Goal: Information Seeking & Learning: Learn about a topic

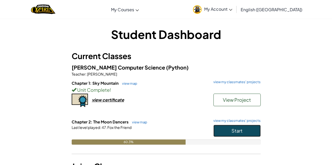
click at [256, 134] on button "Start" at bounding box center [236, 131] width 47 height 12
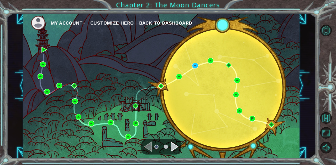
click at [173, 145] on div "Navigate to the next page" at bounding box center [174, 147] width 8 height 10
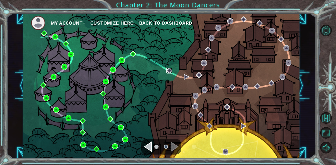
click at [171, 71] on img at bounding box center [169, 71] width 6 height 6
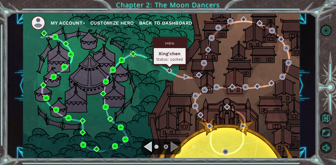
click at [135, 55] on img at bounding box center [133, 54] width 6 height 6
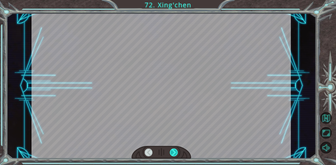
click at [176, 150] on div at bounding box center [174, 153] width 8 height 8
click at [175, 156] on div at bounding box center [174, 153] width 8 height 8
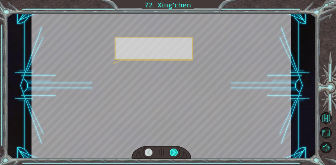
click at [176, 152] on div at bounding box center [174, 153] width 8 height 8
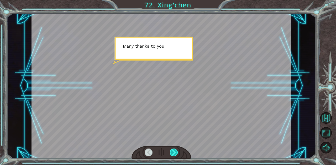
click at [176, 156] on div at bounding box center [174, 153] width 8 height 8
click at [177, 154] on div at bounding box center [174, 153] width 8 height 8
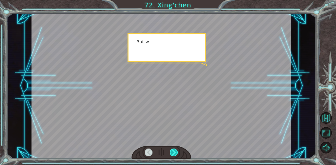
click at [174, 156] on div at bounding box center [174, 153] width 8 height 8
click at [177, 153] on div at bounding box center [174, 153] width 8 height 8
click at [176, 152] on div at bounding box center [174, 153] width 8 height 8
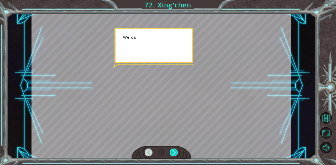
click at [174, 155] on div at bounding box center [174, 153] width 8 height 8
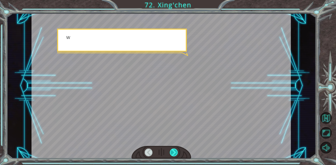
click at [173, 157] on div at bounding box center [174, 153] width 8 height 8
click at [174, 156] on div at bounding box center [174, 153] width 8 height 8
click at [174, 155] on div at bounding box center [174, 153] width 8 height 8
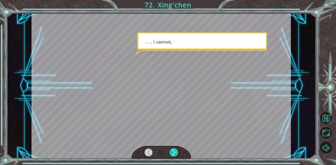
click at [173, 155] on div at bounding box center [174, 153] width 8 height 8
click at [171, 157] on div at bounding box center [161, 152] width 60 height 13
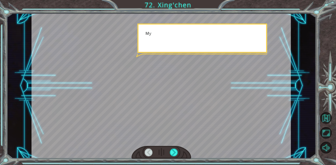
click at [171, 156] on div at bounding box center [174, 153] width 8 height 8
click at [171, 157] on div at bounding box center [174, 153] width 8 height 8
click at [171, 157] on div at bounding box center [161, 152] width 60 height 13
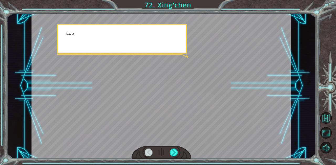
click at [171, 157] on div at bounding box center [161, 152] width 60 height 13
click at [171, 157] on div at bounding box center [174, 153] width 8 height 8
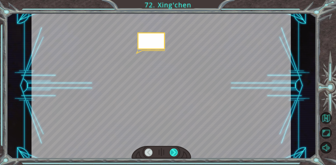
click at [174, 154] on div at bounding box center [174, 153] width 8 height 8
click at [173, 155] on div at bounding box center [174, 153] width 8 height 8
click at [172, 156] on div at bounding box center [174, 153] width 8 height 8
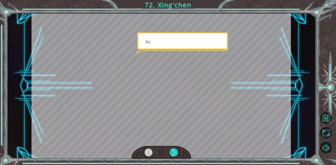
click at [173, 156] on div at bounding box center [174, 153] width 8 height 8
click at [173, 157] on div at bounding box center [174, 153] width 8 height 8
click at [174, 156] on div at bounding box center [174, 153] width 8 height 8
click at [176, 154] on div at bounding box center [174, 153] width 8 height 8
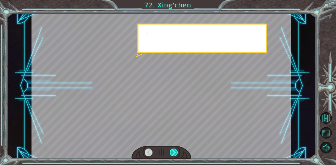
click at [176, 155] on div at bounding box center [174, 153] width 8 height 8
click at [176, 154] on div at bounding box center [174, 153] width 8 height 8
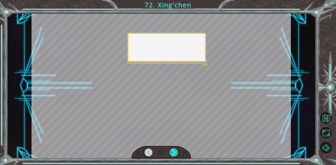
click at [175, 155] on div at bounding box center [174, 153] width 8 height 8
click at [174, 156] on div at bounding box center [174, 153] width 8 height 8
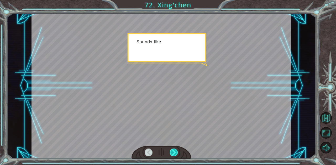
click at [174, 154] on div at bounding box center [174, 153] width 8 height 8
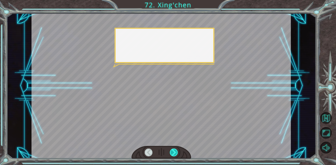
click at [175, 154] on div at bounding box center [174, 153] width 8 height 8
click at [174, 154] on div at bounding box center [174, 153] width 8 height 8
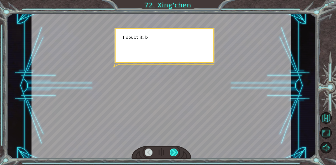
click at [174, 154] on div at bounding box center [174, 153] width 8 height 8
click at [175, 154] on div at bounding box center [174, 153] width 8 height 8
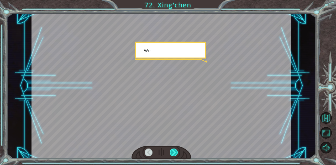
click at [175, 155] on div at bounding box center [174, 153] width 8 height 8
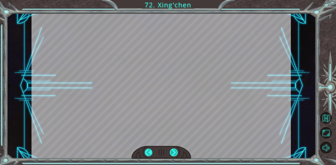
click at [177, 153] on div at bounding box center [174, 153] width 8 height 8
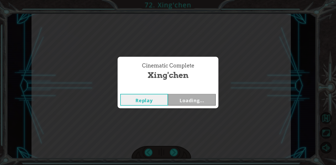
click at [176, 154] on div "Cinematic Complete [PERSON_NAME] Loading..." at bounding box center [168, 82] width 336 height 165
click at [175, 156] on div "Cinematic Complete [PERSON_NAME] Loading..." at bounding box center [168, 82] width 336 height 165
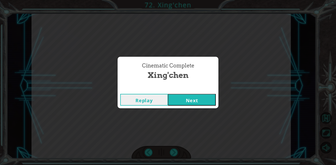
click at [198, 101] on button "Next" at bounding box center [192, 100] width 48 height 12
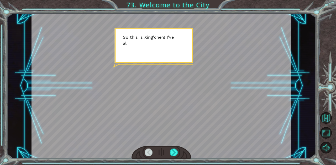
click at [179, 157] on div at bounding box center [161, 152] width 60 height 13
click at [174, 155] on div at bounding box center [174, 153] width 8 height 8
click at [174, 152] on div at bounding box center [174, 153] width 8 height 8
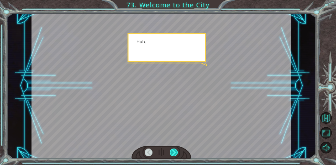
click at [174, 152] on div at bounding box center [174, 153] width 8 height 8
click at [174, 153] on div at bounding box center [174, 153] width 8 height 8
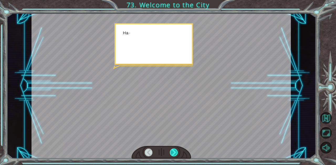
click at [174, 155] on div at bounding box center [174, 153] width 8 height 8
click at [175, 154] on div at bounding box center [174, 153] width 8 height 8
click at [175, 155] on div at bounding box center [174, 153] width 8 height 8
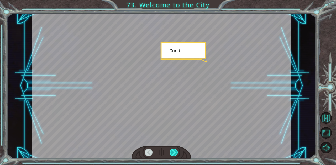
click at [174, 154] on div at bounding box center [174, 153] width 8 height 8
click at [175, 154] on div at bounding box center [174, 153] width 8 height 8
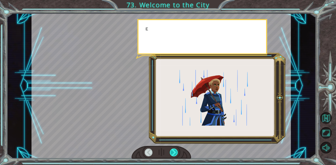
click at [175, 155] on div at bounding box center [174, 153] width 8 height 8
click at [174, 156] on div at bounding box center [174, 153] width 8 height 8
click at [175, 157] on div at bounding box center [174, 153] width 8 height 8
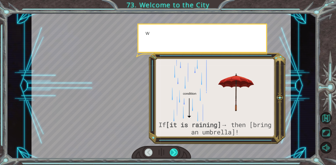
click at [175, 156] on div at bounding box center [174, 153] width 8 height 8
click at [175, 155] on div at bounding box center [174, 153] width 8 height 8
click at [174, 156] on div at bounding box center [174, 153] width 8 height 8
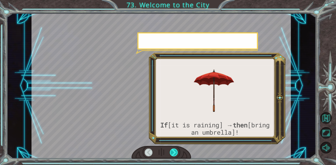
click at [175, 157] on div at bounding box center [174, 153] width 8 height 8
click at [174, 157] on div at bounding box center [174, 153] width 8 height 8
click at [174, 156] on div at bounding box center [174, 153] width 8 height 8
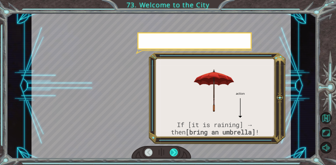
click at [175, 157] on div at bounding box center [174, 153] width 8 height 8
click at [175, 156] on div at bounding box center [174, 153] width 8 height 8
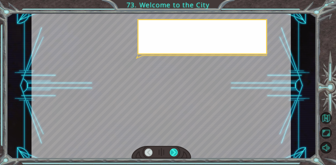
click at [175, 157] on div at bounding box center [174, 153] width 8 height 8
click at [175, 156] on div at bounding box center [174, 153] width 8 height 8
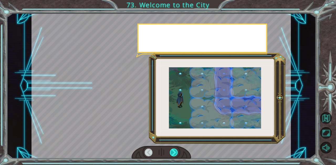
click at [175, 155] on div at bounding box center [174, 153] width 8 height 8
click at [176, 154] on div at bounding box center [174, 153] width 8 height 8
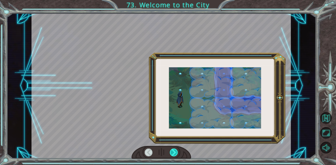
click at [175, 155] on div at bounding box center [174, 153] width 8 height 8
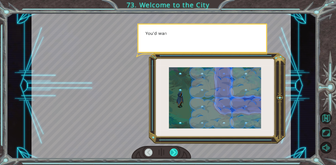
click at [176, 155] on div at bounding box center [174, 153] width 8 height 8
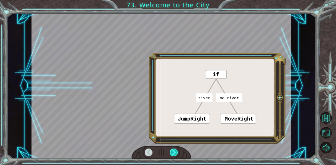
click at [176, 155] on div at bounding box center [174, 153] width 8 height 8
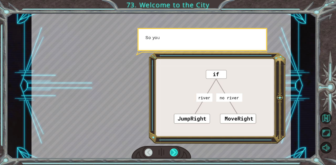
click at [176, 155] on div at bounding box center [174, 153] width 8 height 8
click at [177, 155] on div at bounding box center [174, 153] width 8 height 8
click at [176, 155] on div at bounding box center [174, 153] width 8 height 8
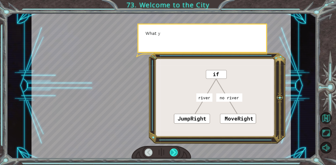
click at [176, 155] on div at bounding box center [174, 153] width 8 height 8
click at [174, 156] on div at bounding box center [174, 153] width 8 height 8
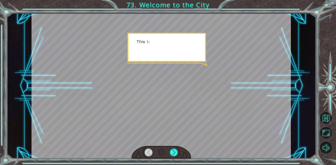
click at [176, 157] on div at bounding box center [161, 152] width 60 height 13
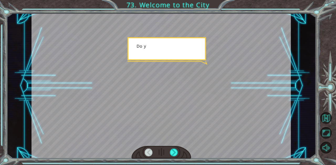
click at [176, 156] on div at bounding box center [174, 153] width 8 height 8
click at [175, 157] on div at bounding box center [174, 153] width 8 height 8
click at [175, 156] on div at bounding box center [174, 153] width 8 height 8
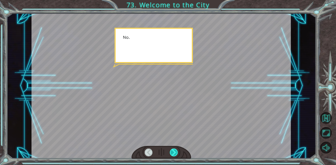
click at [174, 156] on div at bounding box center [174, 153] width 8 height 8
click at [175, 155] on div at bounding box center [174, 153] width 8 height 8
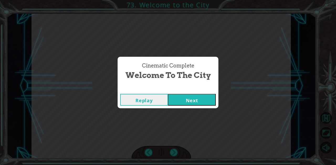
click at [175, 155] on div "Cinematic Complete Welcome to the City Replay Next" at bounding box center [168, 82] width 336 height 165
click at [175, 157] on div "Cinematic Complete Welcome to the City Replay Next" at bounding box center [168, 82] width 336 height 165
click at [196, 99] on button "Next" at bounding box center [192, 100] width 48 height 12
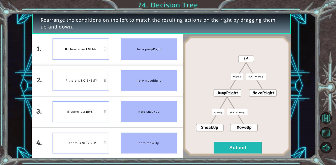
click at [62, 84] on div "IF there is NO ENEMY" at bounding box center [80, 80] width 57 height 21
click at [218, 143] on button "Submit" at bounding box center [238, 148] width 48 height 12
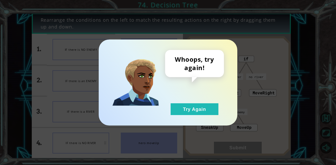
click at [220, 146] on div "Whoops, try again! Try Again" at bounding box center [168, 82] width 336 height 165
click at [202, 111] on button "Try Again" at bounding box center [194, 110] width 48 height 12
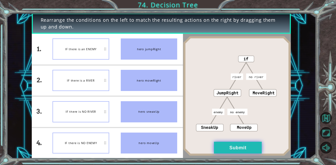
click at [245, 152] on button "Submit" at bounding box center [238, 148] width 48 height 12
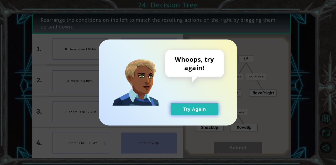
click at [205, 113] on button "Try Again" at bounding box center [194, 110] width 48 height 12
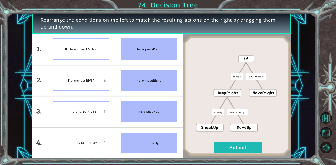
click at [250, 157] on div at bounding box center [237, 96] width 108 height 125
click at [246, 150] on button "Submit" at bounding box center [238, 148] width 48 height 12
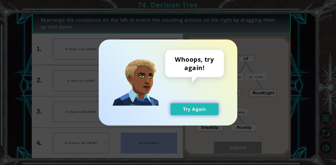
click at [210, 114] on button "Try Again" at bounding box center [194, 110] width 48 height 12
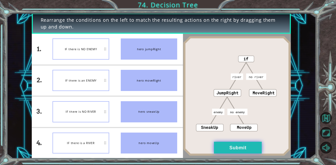
click at [245, 148] on button "Submit" at bounding box center [238, 148] width 48 height 12
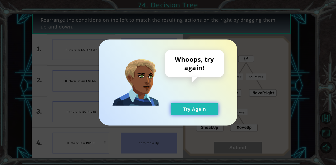
click at [206, 114] on button "Try Again" at bounding box center [194, 110] width 48 height 12
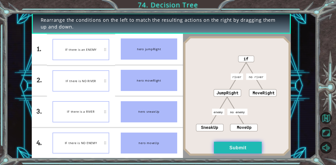
click at [232, 154] on button "Submit" at bounding box center [238, 148] width 48 height 12
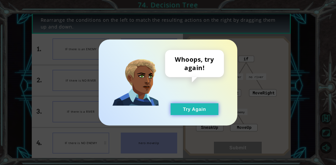
click at [197, 109] on button "Try Again" at bounding box center [194, 110] width 48 height 12
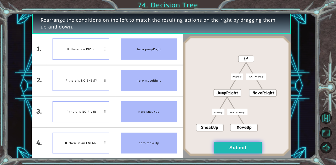
click at [243, 148] on button "Submit" at bounding box center [238, 148] width 48 height 12
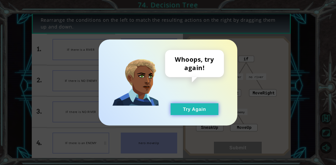
click at [206, 113] on button "Try Again" at bounding box center [194, 110] width 48 height 12
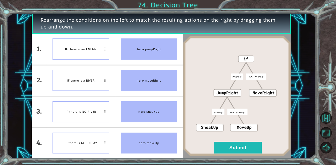
click at [240, 158] on div at bounding box center [237, 96] width 108 height 125
click at [237, 153] on button "Submit" at bounding box center [238, 148] width 48 height 12
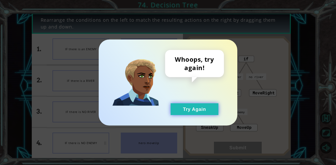
click at [210, 110] on button "Try Again" at bounding box center [194, 110] width 48 height 12
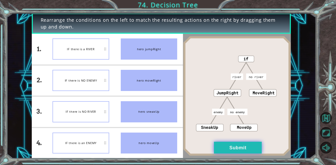
click at [238, 151] on button "Submit" at bounding box center [238, 148] width 48 height 12
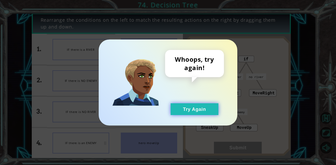
click at [196, 111] on button "Try Again" at bounding box center [194, 110] width 48 height 12
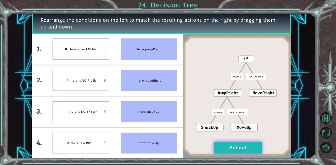
click at [243, 152] on button "Submit" at bounding box center [238, 148] width 48 height 12
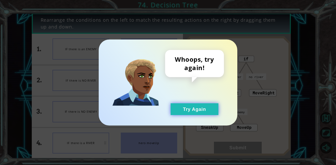
click at [215, 114] on button "Try Again" at bounding box center [194, 110] width 48 height 12
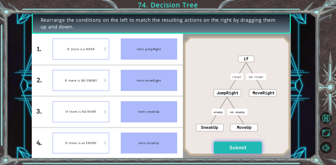
click at [241, 148] on button "Submit" at bounding box center [238, 148] width 48 height 12
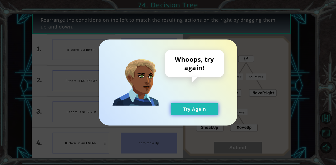
click at [207, 113] on button "Try Again" at bounding box center [194, 110] width 48 height 12
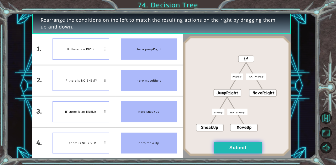
click at [243, 152] on button "Submit" at bounding box center [238, 148] width 48 height 12
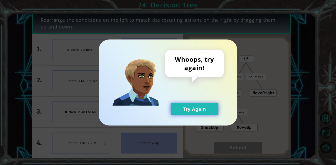
click at [201, 110] on button "Try Again" at bounding box center [194, 110] width 48 height 12
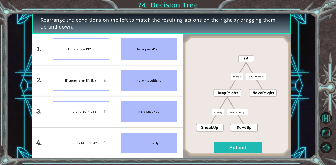
click at [235, 148] on button "Submit" at bounding box center [238, 148] width 48 height 12
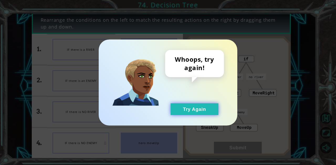
click at [206, 112] on button "Try Again" at bounding box center [194, 110] width 48 height 12
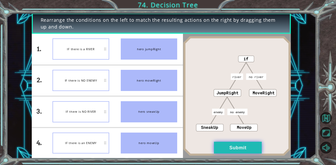
click at [218, 148] on button "Submit" at bounding box center [238, 148] width 48 height 12
click at [219, 149] on button "Submit" at bounding box center [238, 148] width 48 height 12
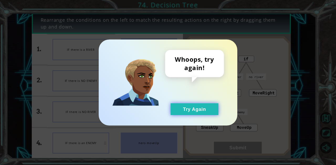
click at [198, 115] on button "Try Again" at bounding box center [194, 110] width 48 height 12
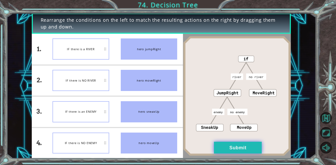
click at [228, 150] on button "Submit" at bounding box center [238, 148] width 48 height 12
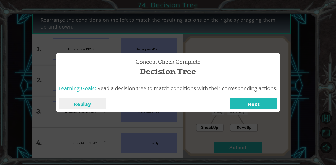
click at [254, 101] on button "Next" at bounding box center [253, 104] width 48 height 12
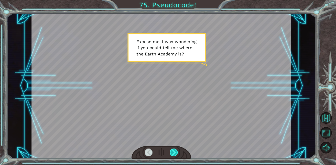
click at [171, 155] on div at bounding box center [174, 153] width 8 height 8
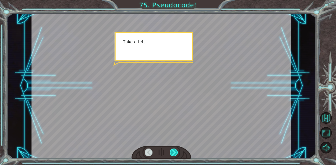
click at [175, 155] on div at bounding box center [174, 153] width 8 height 8
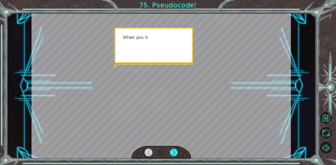
click at [176, 157] on div at bounding box center [161, 152] width 60 height 13
click at [176, 151] on div at bounding box center [174, 153] width 8 height 8
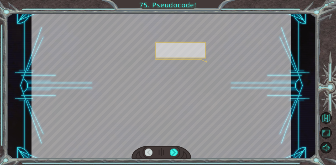
click at [173, 157] on div at bounding box center [161, 152] width 60 height 13
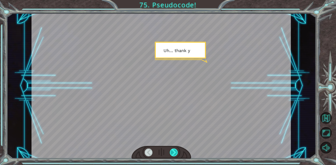
click at [176, 155] on div at bounding box center [174, 153] width 8 height 8
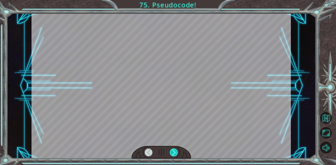
click at [176, 153] on div at bounding box center [174, 153] width 8 height 8
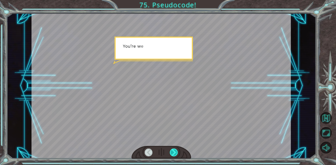
click at [174, 154] on div at bounding box center [174, 153] width 8 height 8
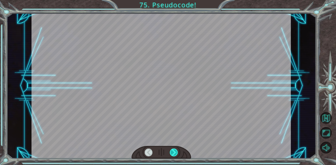
click at [176, 154] on div at bounding box center [174, 153] width 8 height 8
click at [176, 153] on div at bounding box center [174, 153] width 8 height 8
click at [176, 155] on div at bounding box center [174, 153] width 8 height 8
click at [176, 154] on div at bounding box center [174, 153] width 8 height 8
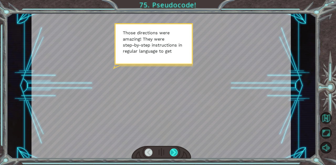
click at [173, 153] on div at bounding box center [174, 153] width 8 height 8
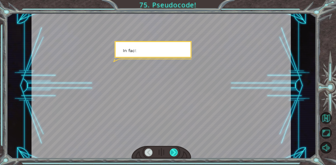
click at [175, 153] on div at bounding box center [174, 153] width 8 height 8
click at [174, 154] on div at bounding box center [174, 153] width 8 height 8
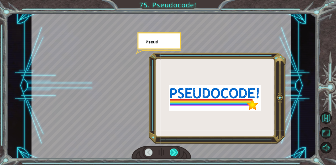
click at [174, 155] on div at bounding box center [174, 153] width 8 height 8
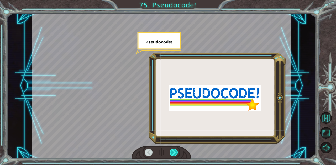
click at [175, 155] on div at bounding box center [174, 153] width 8 height 8
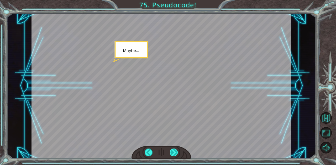
click at [176, 154] on div at bounding box center [174, 153] width 8 height 8
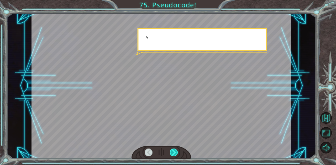
click at [174, 154] on div at bounding box center [174, 153] width 8 height 8
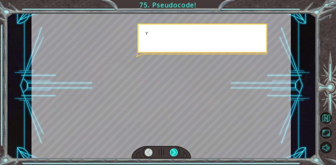
click at [174, 157] on div at bounding box center [174, 153] width 8 height 8
click at [174, 154] on div at bounding box center [174, 153] width 8 height 8
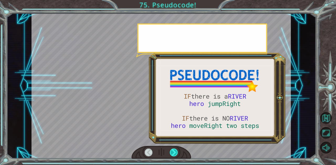
click at [174, 154] on div at bounding box center [174, 153] width 8 height 8
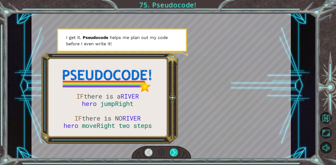
click at [176, 154] on div at bounding box center [174, 153] width 8 height 8
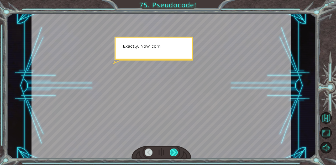
click at [175, 155] on div at bounding box center [174, 153] width 8 height 8
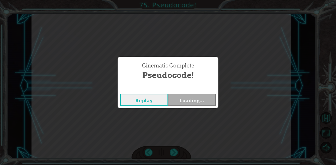
click at [173, 156] on div "Cinematic Complete Pseudocode! Replay Loading..." at bounding box center [168, 82] width 336 height 165
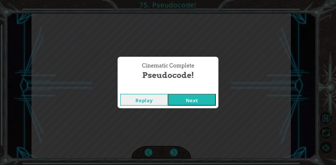
click at [197, 102] on button "Next" at bounding box center [192, 100] width 48 height 12
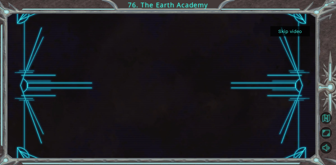
click at [299, 32] on button "Skip video" at bounding box center [289, 31] width 39 height 10
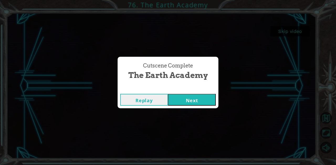
click at [194, 101] on button "Next" at bounding box center [192, 100] width 48 height 12
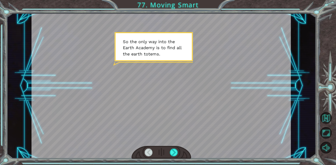
click at [170, 143] on div at bounding box center [160, 86] width 259 height 146
click at [175, 155] on div at bounding box center [174, 153] width 8 height 8
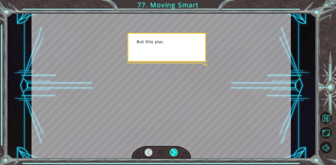
click at [174, 158] on div at bounding box center [161, 152] width 60 height 13
click at [176, 152] on div at bounding box center [174, 153] width 8 height 8
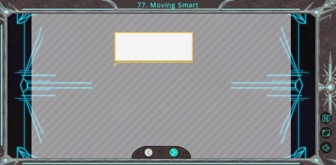
click at [174, 157] on div at bounding box center [174, 153] width 8 height 8
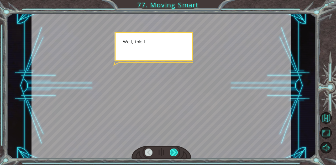
click at [174, 156] on div at bounding box center [174, 153] width 8 height 8
click at [175, 152] on div at bounding box center [174, 153] width 8 height 8
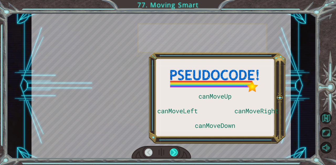
click at [175, 152] on div at bounding box center [174, 153] width 8 height 8
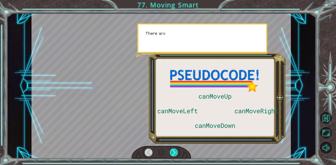
click at [173, 153] on div at bounding box center [174, 153] width 8 height 8
click at [175, 154] on div at bounding box center [174, 153] width 8 height 8
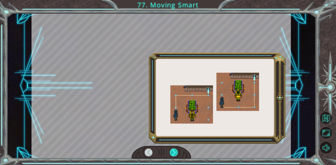
click at [176, 155] on div at bounding box center [174, 153] width 8 height 8
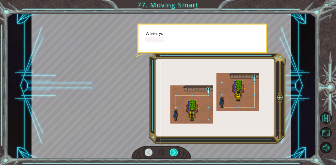
click at [175, 156] on div at bounding box center [174, 153] width 8 height 8
click at [174, 156] on div at bounding box center [174, 153] width 8 height 8
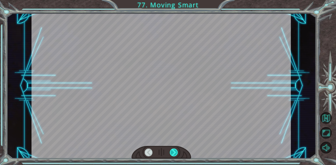
click at [174, 157] on div at bounding box center [174, 153] width 8 height 8
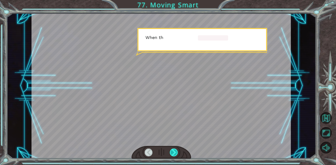
click at [175, 156] on div at bounding box center [174, 153] width 8 height 8
click at [175, 157] on div at bounding box center [174, 153] width 8 height 8
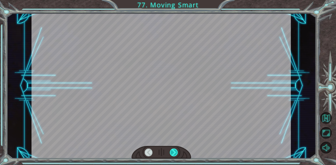
click at [174, 157] on div at bounding box center [174, 153] width 8 height 8
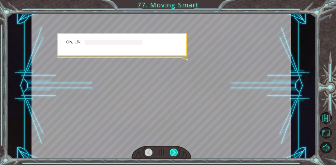
click at [172, 155] on div at bounding box center [174, 153] width 8 height 8
click at [175, 155] on div at bounding box center [174, 153] width 8 height 8
click at [176, 157] on div at bounding box center [161, 152] width 60 height 13
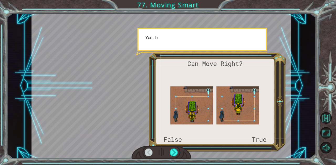
click at [176, 156] on div at bounding box center [174, 153] width 8 height 8
click at [173, 156] on div at bounding box center [174, 153] width 8 height 8
click at [174, 154] on div at bounding box center [174, 153] width 8 height 8
click at [173, 153] on div at bounding box center [174, 153] width 8 height 8
click at [175, 153] on div at bounding box center [174, 153] width 8 height 8
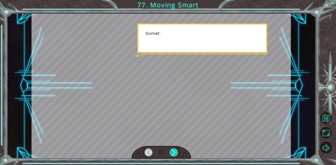
click at [174, 155] on div at bounding box center [174, 153] width 8 height 8
click at [175, 155] on div at bounding box center [174, 153] width 8 height 8
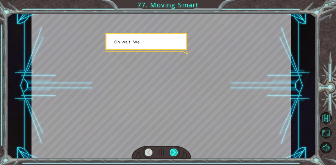
click at [175, 152] on div at bounding box center [174, 153] width 8 height 8
click at [176, 154] on div at bounding box center [174, 153] width 8 height 8
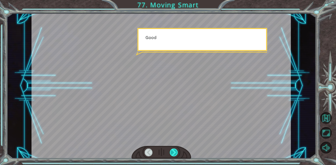
click at [176, 153] on div at bounding box center [174, 153] width 8 height 8
click at [174, 156] on div at bounding box center [174, 153] width 8 height 8
click at [175, 155] on div at bounding box center [174, 153] width 8 height 8
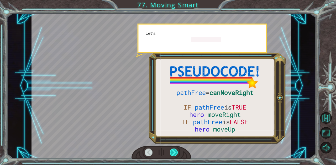
click at [176, 153] on div at bounding box center [174, 153] width 8 height 8
click at [174, 153] on div at bounding box center [174, 153] width 8 height 8
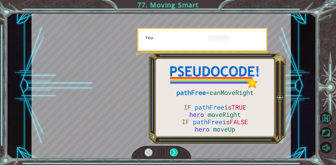
click at [175, 154] on div at bounding box center [174, 153] width 8 height 8
click at [175, 153] on div at bounding box center [174, 153] width 8 height 8
click at [174, 154] on div at bounding box center [174, 153] width 8 height 8
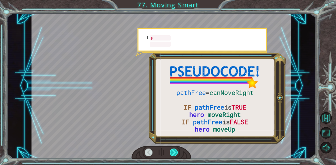
click at [174, 155] on div at bounding box center [174, 153] width 8 height 8
click at [174, 154] on div at bounding box center [174, 153] width 8 height 8
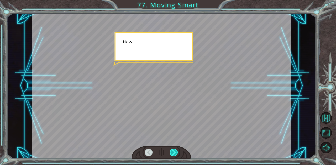
click at [174, 156] on div at bounding box center [174, 153] width 8 height 8
click at [175, 154] on div at bounding box center [174, 153] width 8 height 8
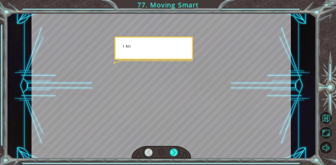
click at [174, 157] on div at bounding box center [161, 152] width 60 height 13
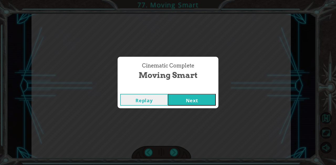
click at [174, 156] on div "Cinematic Complete Moving Smart Replay Next" at bounding box center [168, 82] width 336 height 165
click at [196, 104] on button "Next" at bounding box center [192, 100] width 48 height 12
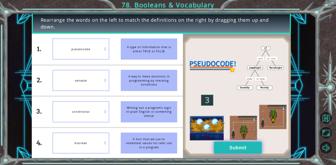
click at [235, 145] on button "Submit" at bounding box center [238, 148] width 48 height 12
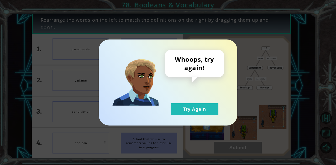
click at [209, 115] on button "Try Again" at bounding box center [194, 110] width 48 height 12
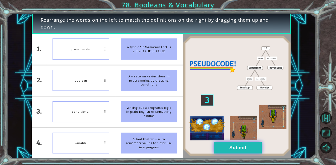
click at [246, 150] on button "Submit" at bounding box center [238, 148] width 48 height 12
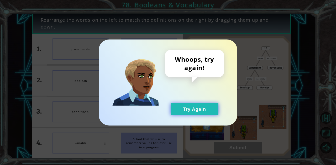
click at [209, 114] on button "Try Again" at bounding box center [194, 110] width 48 height 12
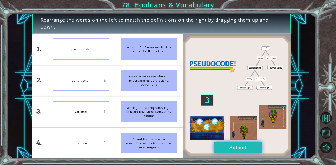
click at [252, 147] on button "Submit" at bounding box center [238, 148] width 48 height 12
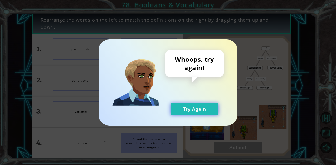
click at [198, 109] on button "Try Again" at bounding box center [194, 110] width 48 height 12
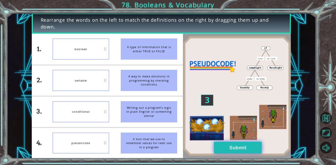
click at [238, 151] on button "Submit" at bounding box center [238, 148] width 48 height 12
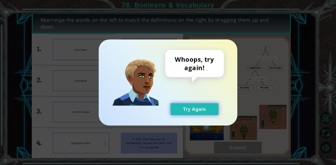
click at [206, 109] on button "Try Again" at bounding box center [194, 110] width 48 height 12
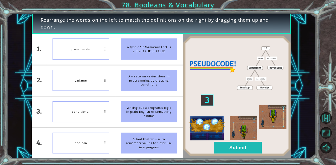
click at [335, 93] on div at bounding box center [327, 89] width 15 height 43
click at [241, 144] on button "Submit" at bounding box center [238, 148] width 48 height 12
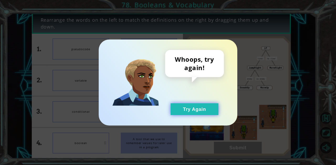
click at [196, 107] on button "Try Again" at bounding box center [194, 110] width 48 height 12
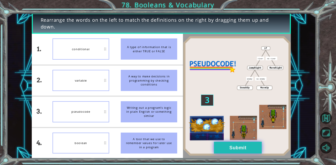
click at [228, 143] on button "Submit" at bounding box center [238, 148] width 48 height 12
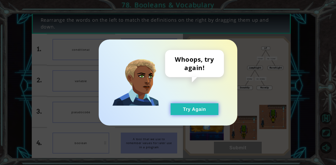
click at [194, 107] on button "Try Again" at bounding box center [194, 110] width 48 height 12
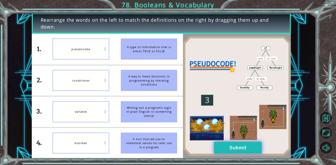
click at [223, 150] on button "Submit" at bounding box center [238, 148] width 48 height 12
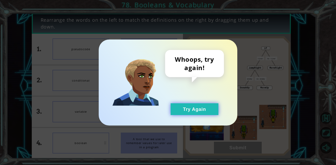
click at [185, 114] on button "Try Again" at bounding box center [194, 110] width 48 height 12
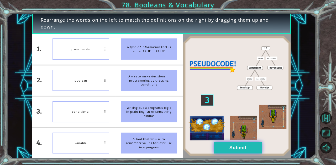
click at [225, 150] on button "Submit" at bounding box center [238, 148] width 48 height 12
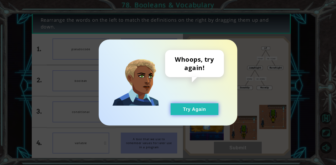
click at [188, 108] on button "Try Again" at bounding box center [194, 110] width 48 height 12
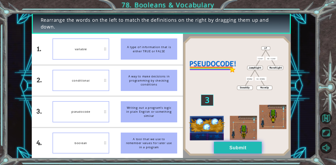
click at [219, 152] on button "Submit" at bounding box center [238, 148] width 48 height 12
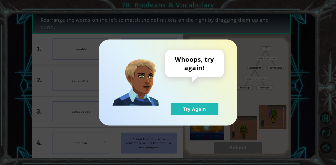
click at [193, 103] on div "Whoops, try again! Try Again" at bounding box center [194, 82] width 59 height 65
click at [190, 112] on button "Try Again" at bounding box center [194, 110] width 48 height 12
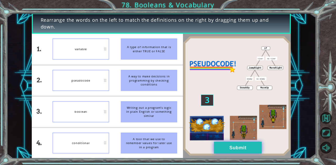
click at [227, 145] on button "Submit" at bounding box center [238, 148] width 48 height 12
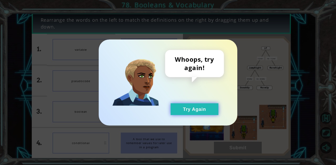
click at [198, 113] on button "Try Again" at bounding box center [194, 110] width 48 height 12
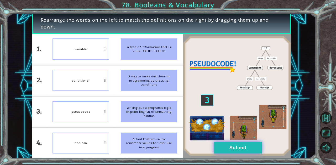
click at [223, 149] on button "Submit" at bounding box center [238, 148] width 48 height 12
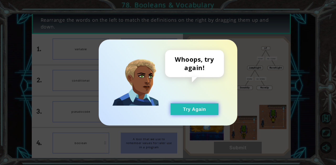
click at [190, 104] on button "Try Again" at bounding box center [194, 110] width 48 height 12
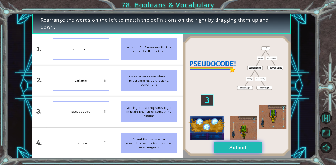
click at [229, 144] on button "Submit" at bounding box center [238, 148] width 48 height 12
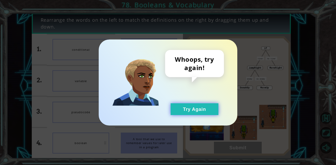
click at [192, 106] on button "Try Again" at bounding box center [194, 110] width 48 height 12
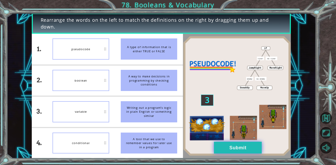
click at [222, 144] on button "Submit" at bounding box center [238, 148] width 48 height 12
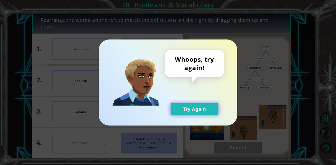
click at [191, 106] on button "Try Again" at bounding box center [194, 110] width 48 height 12
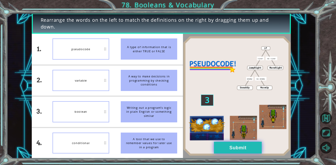
click at [244, 148] on button "Submit" at bounding box center [238, 148] width 48 height 12
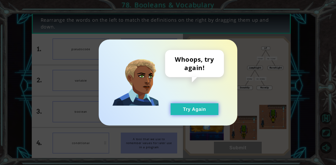
click at [216, 114] on button "Try Again" at bounding box center [194, 110] width 48 height 12
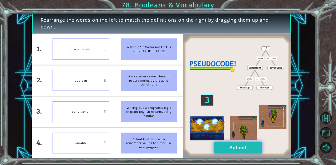
click at [239, 148] on button "Submit" at bounding box center [238, 148] width 48 height 12
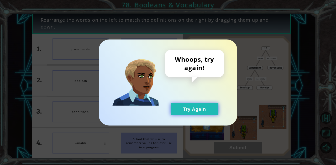
click at [215, 112] on button "Try Again" at bounding box center [194, 110] width 48 height 12
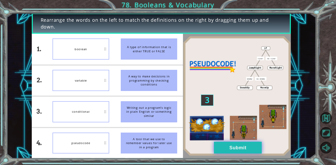
click at [236, 144] on button "Submit" at bounding box center [238, 148] width 48 height 12
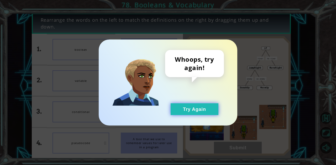
click at [209, 109] on button "Try Again" at bounding box center [194, 110] width 48 height 12
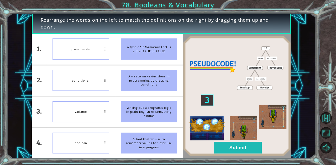
click at [248, 159] on div "Rearrange the words on the left to match the definitions on the right by draggi…" at bounding box center [168, 82] width 336 height 165
click at [243, 152] on button "Submit" at bounding box center [238, 148] width 48 height 12
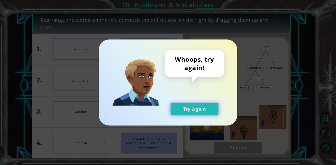
click at [212, 113] on button "Try Again" at bounding box center [194, 110] width 48 height 12
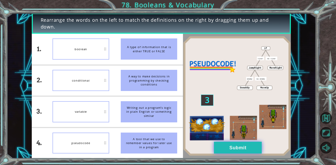
click at [235, 144] on button "Submit" at bounding box center [238, 148] width 48 height 12
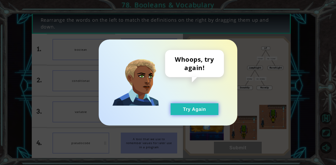
click at [214, 113] on button "Try Again" at bounding box center [194, 110] width 48 height 12
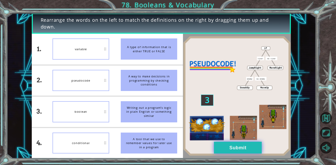
click at [240, 151] on button "Submit" at bounding box center [238, 148] width 48 height 12
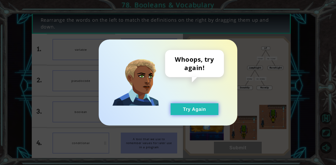
click at [216, 114] on button "Try Again" at bounding box center [194, 110] width 48 height 12
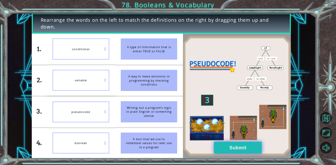
click at [229, 144] on button "Submit" at bounding box center [238, 148] width 48 height 12
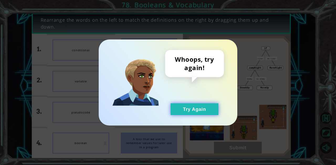
click at [215, 111] on button "Try Again" at bounding box center [194, 110] width 48 height 12
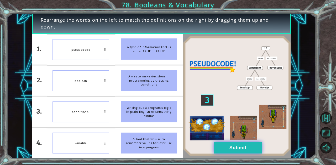
click at [230, 150] on button "Submit" at bounding box center [238, 148] width 48 height 12
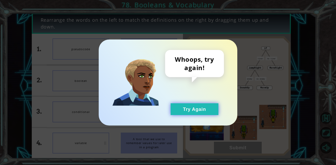
click at [215, 114] on button "Try Again" at bounding box center [194, 110] width 48 height 12
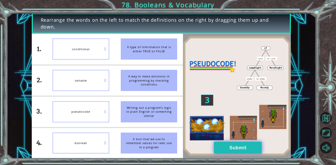
click at [227, 144] on button "Submit" at bounding box center [238, 148] width 48 height 12
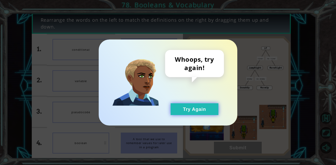
click at [214, 115] on button "Try Again" at bounding box center [194, 110] width 48 height 12
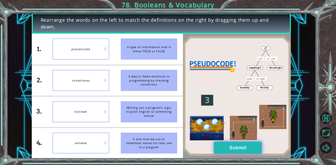
click at [234, 148] on button "Submit" at bounding box center [238, 148] width 48 height 12
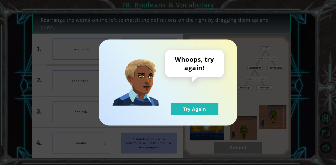
click at [215, 118] on div "Whoops, try again! Try Again" at bounding box center [168, 83] width 138 height 86
click at [210, 113] on button "Try Again" at bounding box center [194, 110] width 48 height 12
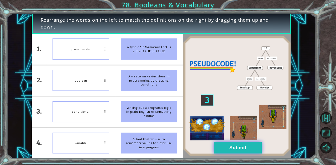
click at [254, 148] on button "Submit" at bounding box center [238, 148] width 48 height 12
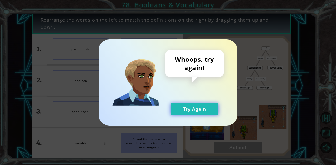
click at [214, 113] on button "Try Again" at bounding box center [194, 110] width 48 height 12
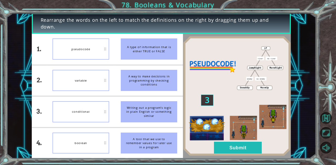
click at [146, 52] on div "A type of information that is either TRUE or FALSE" at bounding box center [149, 49] width 57 height 21
click at [234, 153] on button "Submit" at bounding box center [238, 148] width 48 height 12
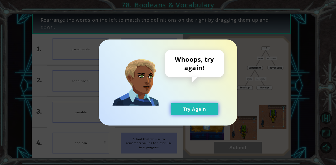
click at [199, 115] on button "Try Again" at bounding box center [194, 110] width 48 height 12
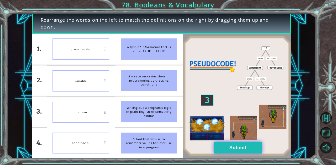
click at [255, 146] on button "Submit" at bounding box center [238, 148] width 48 height 12
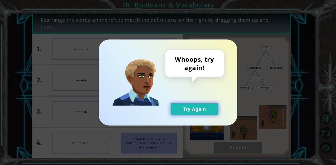
click at [201, 115] on button "Try Again" at bounding box center [194, 110] width 48 height 12
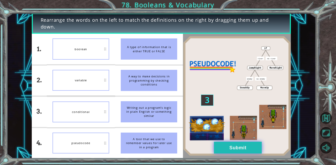
click at [233, 149] on button "Submit" at bounding box center [238, 148] width 48 height 12
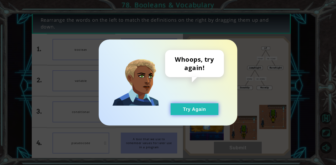
click at [197, 108] on button "Try Again" at bounding box center [194, 110] width 48 height 12
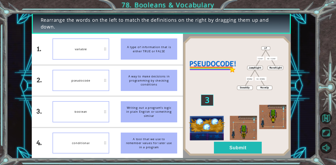
click at [201, 149] on img at bounding box center [237, 96] width 108 height 120
click at [223, 149] on button "Submit" at bounding box center [238, 148] width 48 height 12
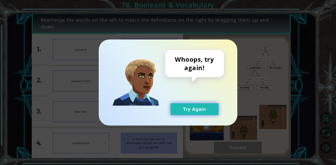
click at [199, 111] on button "Try Again" at bounding box center [194, 110] width 48 height 12
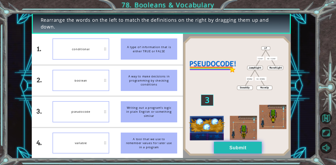
click at [233, 147] on button "Submit" at bounding box center [238, 148] width 48 height 12
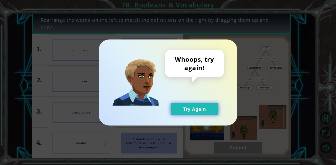
click at [216, 108] on button "Try Again" at bounding box center [194, 110] width 48 height 12
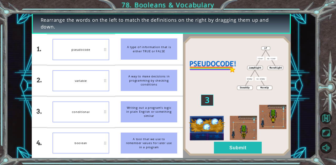
click at [191, 106] on img at bounding box center [237, 96] width 108 height 120
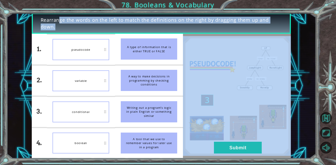
drag, startPoint x: 30, startPoint y: 28, endPoint x: 163, endPoint y: 53, distance: 135.3
click at [163, 53] on div "Rearrange the words on the left to match the definitions on the right by draggi…" at bounding box center [161, 86] width 309 height 146
click at [161, 51] on div "A type of information that is either TRUE or FALSE" at bounding box center [149, 49] width 57 height 21
click at [22, 54] on div "Rearrange the words on the left to match the definitions on the right by draggi…" at bounding box center [161, 86] width 309 height 146
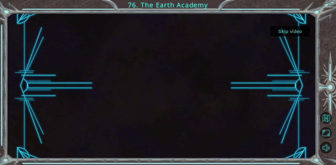
click at [289, 31] on button "Skip video" at bounding box center [289, 31] width 39 height 10
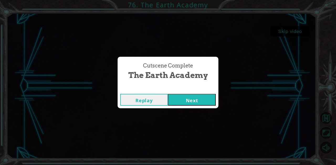
click at [289, 31] on div "Cutscene Complete The Earth Academy Replay Next" at bounding box center [168, 82] width 336 height 165
click at [178, 97] on button "Next" at bounding box center [192, 100] width 48 height 12
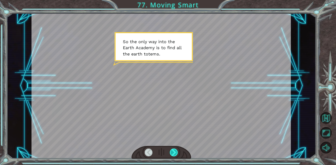
click at [173, 152] on div at bounding box center [174, 153] width 8 height 8
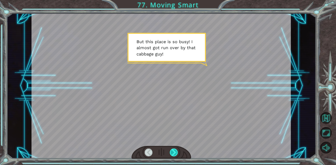
click at [173, 152] on div at bounding box center [174, 153] width 8 height 8
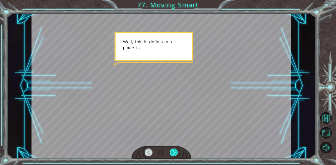
click at [173, 152] on div at bounding box center [174, 153] width 8 height 8
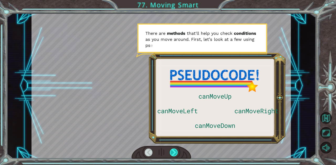
click at [173, 152] on div at bounding box center [174, 153] width 8 height 8
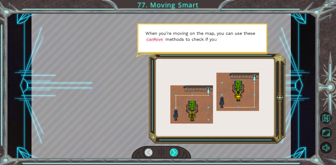
click at [173, 152] on div at bounding box center [174, 153] width 8 height 8
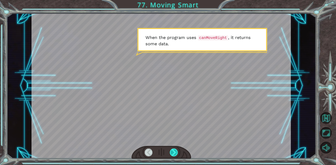
click at [173, 152] on div at bounding box center [174, 153] width 8 height 8
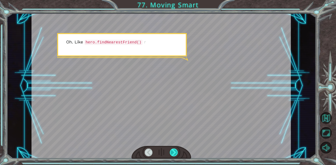
click at [173, 152] on div at bounding box center [174, 153] width 8 height 8
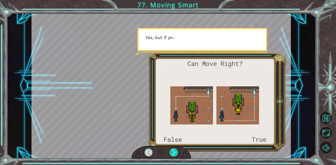
click at [173, 152] on div at bounding box center [174, 153] width 8 height 8
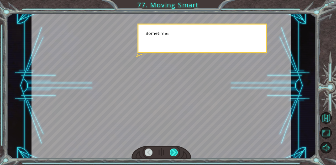
click at [173, 152] on div at bounding box center [174, 153] width 8 height 8
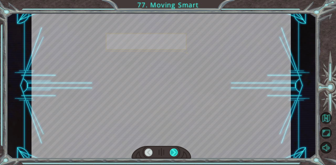
click at [173, 152] on div at bounding box center [174, 153] width 8 height 8
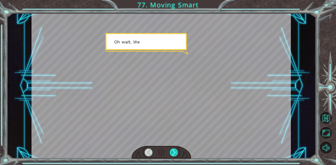
click at [173, 152] on div at bounding box center [174, 153] width 8 height 8
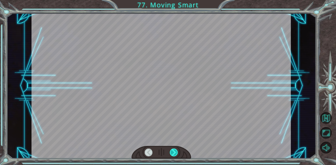
click at [173, 152] on div at bounding box center [174, 153] width 8 height 8
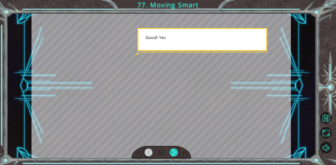
click at [173, 152] on div at bounding box center [174, 153] width 8 height 8
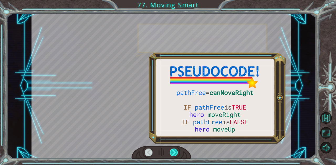
click at [173, 152] on div at bounding box center [174, 153] width 8 height 8
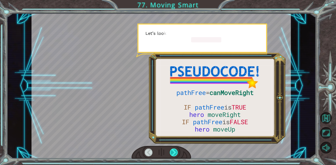
click at [173, 152] on div at bounding box center [174, 153] width 8 height 8
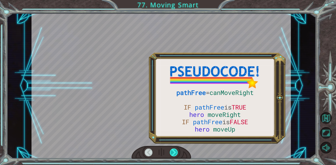
click at [173, 152] on div at bounding box center [174, 153] width 8 height 8
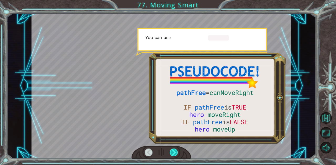
click at [173, 152] on div at bounding box center [174, 153] width 8 height 8
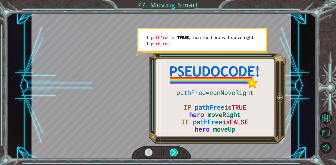
click at [173, 152] on div at bounding box center [174, 153] width 8 height 8
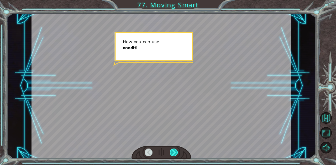
click at [173, 152] on div at bounding box center [174, 153] width 8 height 8
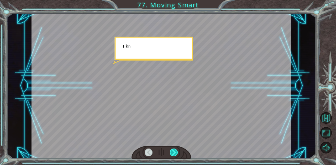
click at [173, 152] on div at bounding box center [174, 153] width 8 height 8
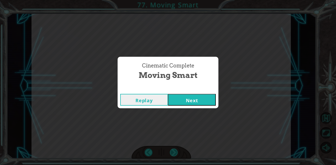
click at [173, 152] on div "Cinematic Complete Moving Smart Replay Next" at bounding box center [168, 82] width 336 height 165
click at [192, 101] on button "Next" at bounding box center [192, 100] width 48 height 12
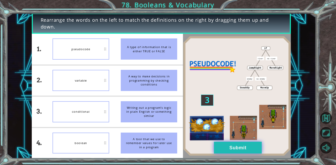
click at [232, 149] on button "Submit" at bounding box center [238, 148] width 48 height 12
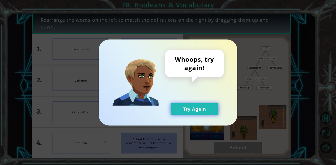
click at [206, 111] on button "Try Again" at bounding box center [194, 110] width 48 height 12
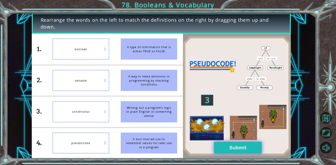
click at [230, 152] on button "Submit" at bounding box center [238, 148] width 48 height 12
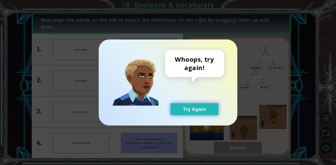
click at [203, 110] on button "Try Again" at bounding box center [194, 110] width 48 height 12
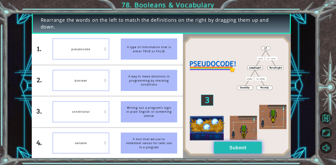
click at [246, 149] on button "Submit" at bounding box center [238, 148] width 48 height 12
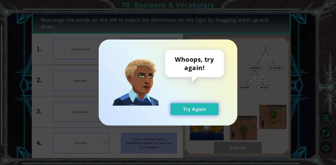
click at [210, 112] on button "Try Again" at bounding box center [194, 110] width 48 height 12
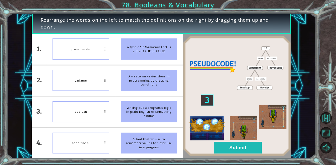
click at [243, 150] on button "Submit" at bounding box center [238, 148] width 48 height 12
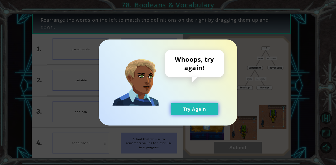
click at [209, 115] on button "Try Again" at bounding box center [194, 110] width 48 height 12
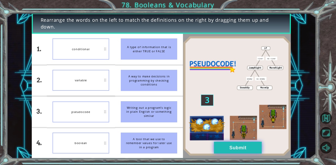
click at [242, 145] on button "Submit" at bounding box center [238, 148] width 48 height 12
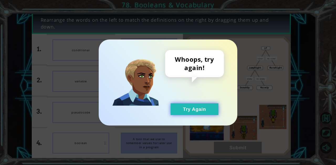
click at [184, 106] on button "Try Again" at bounding box center [194, 110] width 48 height 12
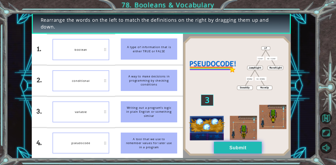
click at [243, 151] on button "Submit" at bounding box center [238, 148] width 48 height 12
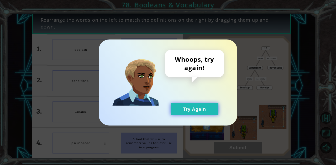
click at [199, 115] on button "Try Again" at bounding box center [194, 110] width 48 height 12
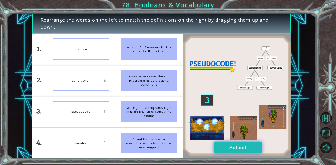
click at [251, 147] on button "Submit" at bounding box center [238, 148] width 48 height 12
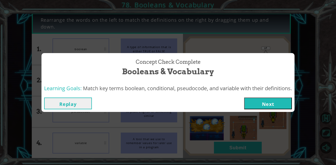
click at [283, 103] on button "Next" at bounding box center [268, 104] width 48 height 12
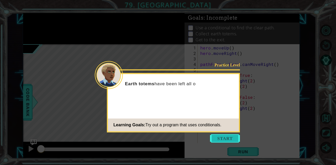
click at [219, 139] on button "Start" at bounding box center [225, 138] width 30 height 8
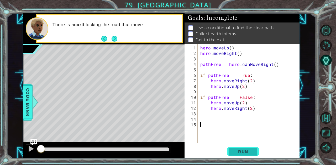
click at [244, 149] on button "Run" at bounding box center [242, 152] width 31 height 12
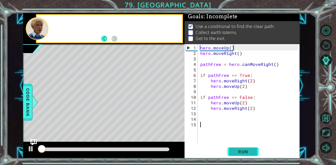
scroll to position [4, 0]
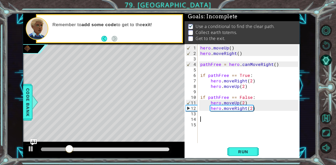
click at [220, 117] on div "hero . moveUp ( ) hero . moveRight ( ) pathFree = hero . canMoveRight ( ) if pa…" at bounding box center [249, 100] width 101 height 110
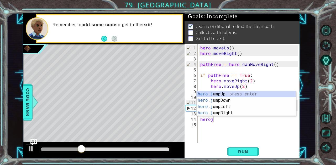
scroll to position [0, 1]
type textarea "heroju"
click at [222, 111] on div "hero . ju mpUp press enter hero . ju mpDown press enter hero . [PERSON_NAME] mp…" at bounding box center [245, 110] width 99 height 38
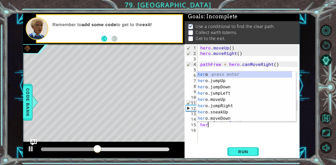
scroll to position [0, 0]
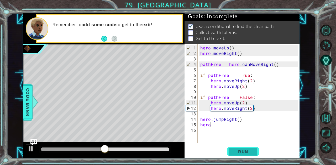
click at [231, 153] on button "Run" at bounding box center [242, 152] width 31 height 12
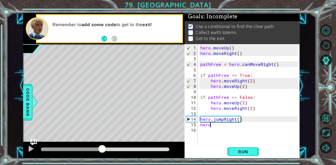
click at [102, 148] on div at bounding box center [105, 150] width 128 height 4
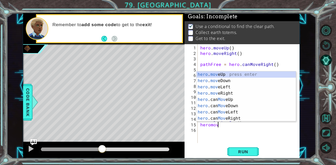
scroll to position [0, 1]
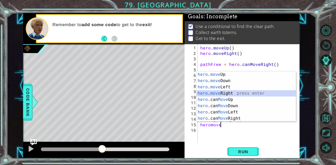
click at [230, 93] on div "hero . move Up press enter hero . move Down press enter hero . move Left press …" at bounding box center [245, 103] width 99 height 63
type textarea "hero.moveRight(1)"
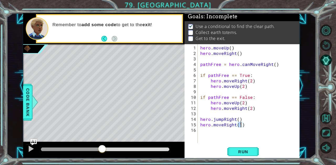
click at [219, 133] on div "hero . moveUp ( ) hero . moveRight ( ) pathFree = hero . canMoveRight ( ) if pa…" at bounding box center [249, 100] width 101 height 110
click at [237, 151] on span "Run" at bounding box center [243, 151] width 21 height 5
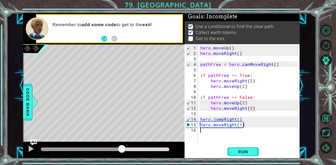
click at [121, 149] on div at bounding box center [105, 150] width 128 height 4
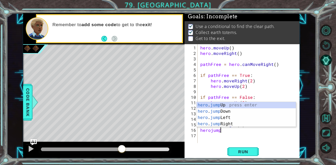
scroll to position [0, 1]
type textarea "herojumpd"
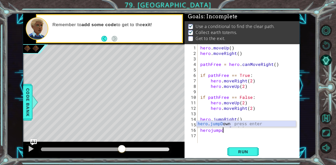
click at [258, 125] on div "hero . jumpD own press enter" at bounding box center [245, 130] width 99 height 19
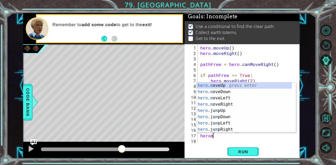
scroll to position [0, 1]
type textarea "heromv"
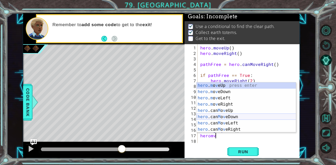
click at [241, 118] on div "hero . m o v eUp press enter hero . m o v eDown press enter hero . m o v eLeft …" at bounding box center [245, 114] width 99 height 63
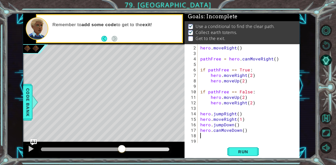
scroll to position [6, 0]
click at [247, 153] on span "Run" at bounding box center [243, 151] width 21 height 5
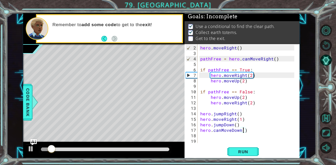
click at [243, 130] on div "hero . moveRight ( ) pathFree = hero . canMoveRight ( ) if pathFree == True : h…" at bounding box center [248, 100] width 98 height 110
click at [237, 152] on span "Run" at bounding box center [243, 151] width 21 height 5
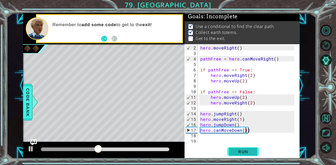
click at [249, 154] on span "Run" at bounding box center [243, 151] width 21 height 5
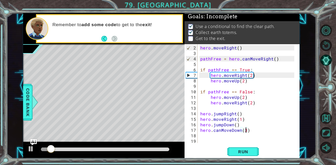
click at [120, 150] on div at bounding box center [105, 150] width 128 height 4
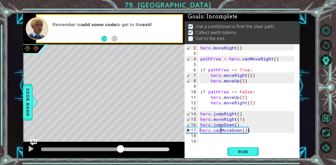
click at [220, 131] on div "hero . moveRight ( ) pathFree = hero . canMoveRight ( ) if pathFree == True : h…" at bounding box center [248, 100] width 98 height 110
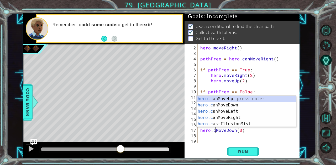
scroll to position [0, 2]
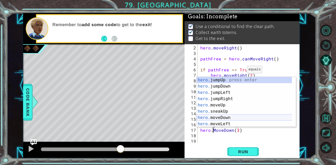
click at [227, 118] on div "hero. jumpUp press enter hero. jumpDown press enter hero. jumpLeft press enter …" at bounding box center [243, 108] width 95 height 63
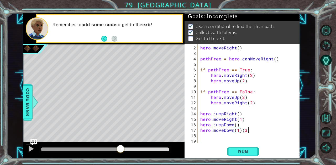
click at [249, 131] on div "hero . moveRight ( ) pathFree = hero . canMoveRight ( ) if pathFree == True : h…" at bounding box center [248, 100] width 98 height 110
type textarea "hero.moveDown(2)"
click at [253, 155] on button "Run" at bounding box center [242, 152] width 31 height 12
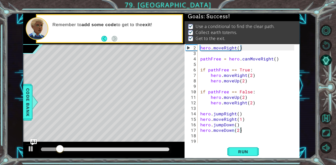
click at [149, 149] on div at bounding box center [105, 150] width 128 height 4
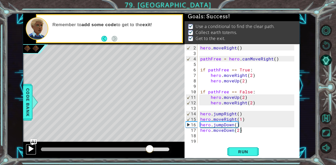
click at [30, 148] on div at bounding box center [31, 149] width 7 height 7
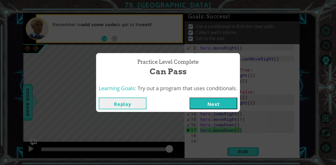
click at [228, 108] on button "Next" at bounding box center [213, 104] width 48 height 12
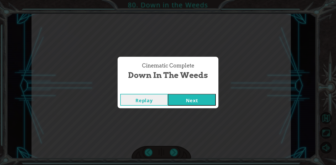
click at [206, 103] on button "Next" at bounding box center [192, 100] width 48 height 12
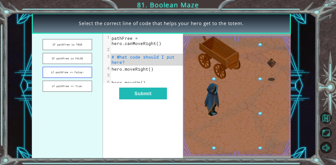
click at [84, 72] on button "if pathFree == False:" at bounding box center [67, 72] width 50 height 11
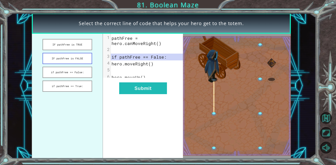
click at [85, 53] on button "IF pathFree is FALSE" at bounding box center [67, 58] width 50 height 11
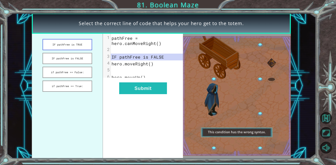
click at [85, 41] on button "IF pathFree is TRUE" at bounding box center [67, 44] width 50 height 11
click at [88, 88] on button "if pathFree == True:" at bounding box center [67, 86] width 50 height 11
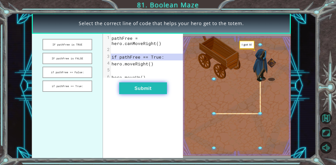
click at [129, 93] on button "Submit" at bounding box center [143, 89] width 48 height 12
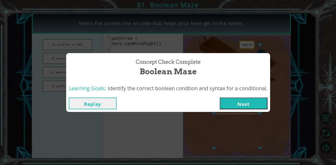
click at [239, 100] on button "Next" at bounding box center [243, 104] width 48 height 12
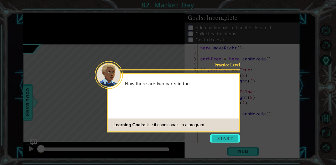
click at [218, 142] on button "Start" at bounding box center [225, 138] width 30 height 8
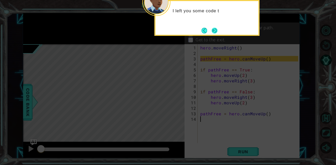
click at [215, 31] on button "Next" at bounding box center [214, 31] width 6 height 6
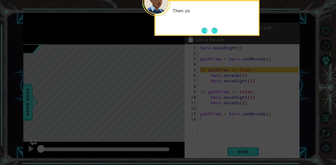
click at [215, 31] on button "Next" at bounding box center [214, 31] width 6 height 6
click at [215, 30] on button "Next" at bounding box center [214, 31] width 6 height 6
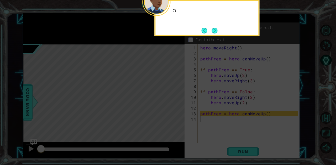
click at [215, 30] on button "Next" at bounding box center [214, 31] width 6 height 6
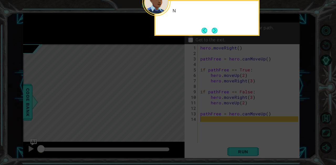
click at [215, 30] on button "Next" at bounding box center [214, 31] width 6 height 6
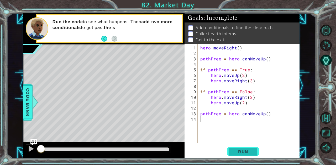
click at [236, 153] on span "Run" at bounding box center [243, 151] width 21 height 5
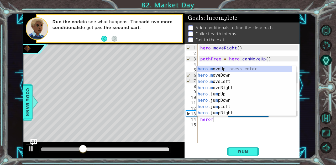
scroll to position [0, 1]
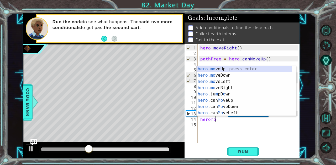
click at [256, 68] on div "hero . mo veUp press enter hero . mo veDown press enter hero . mo veLeft press …" at bounding box center [243, 97] width 95 height 63
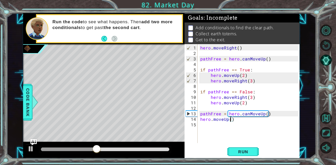
type textarea "hero.moveUp(2)"
click at [206, 128] on div "hero . moveRight ( ) pathFree = hero . canMoveUp ( ) if pathFree == True : hero…" at bounding box center [249, 100] width 101 height 110
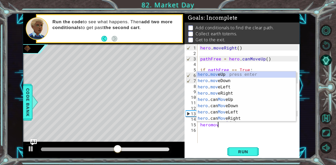
scroll to position [0, 1]
click at [229, 92] on div "hero . mov eUp press enter hero . mov eDown press enter hero . mov eLeft press …" at bounding box center [245, 103] width 99 height 63
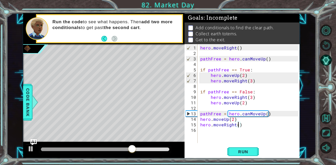
scroll to position [0, 2]
type textarea "hero.moveRight(4)"
click at [238, 157] on button "Run" at bounding box center [242, 152] width 31 height 12
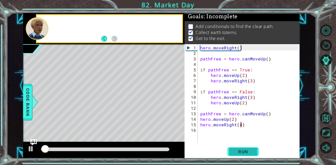
scroll to position [4, 0]
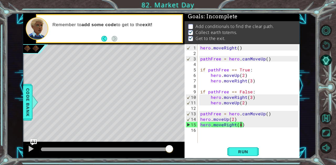
click at [222, 134] on div "hero . moveRight ( ) pathFree = hero . canMoveUp ( ) if pathFree == True : hero…" at bounding box center [249, 100] width 101 height 110
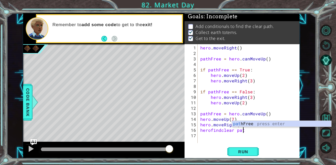
scroll to position [0, 3]
click at [251, 122] on div "path Free press enter" at bounding box center [281, 130] width 99 height 19
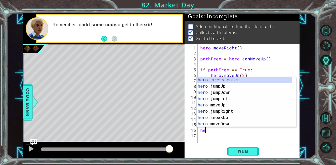
scroll to position [0, 0]
type textarea "h"
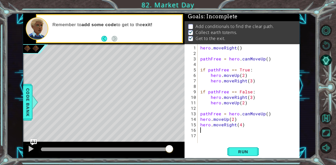
click at [335, 143] on div at bounding box center [327, 89] width 15 height 132
click at [32, 105] on div at bounding box center [34, 103] width 7 height 16
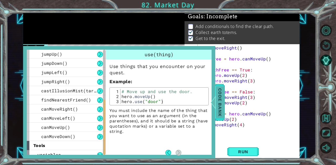
scroll to position [115, 0]
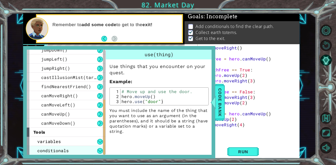
click at [78, 154] on div "conditionals" at bounding box center [66, 150] width 79 height 9
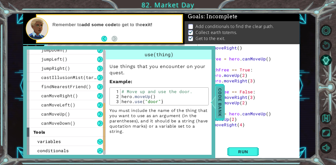
click at [219, 93] on span "Code Bank" at bounding box center [220, 102] width 8 height 32
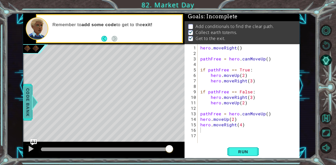
click at [29, 100] on span "Code Bank" at bounding box center [28, 102] width 8 height 32
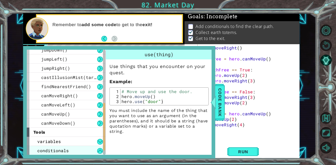
click at [66, 153] on span "conditionals" at bounding box center [52, 151] width 31 height 6
click at [89, 150] on div "conditionals" at bounding box center [66, 150] width 79 height 9
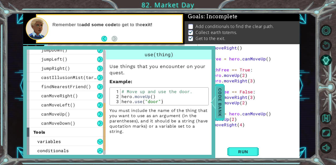
click at [215, 102] on div at bounding box center [212, 103] width 7 height 16
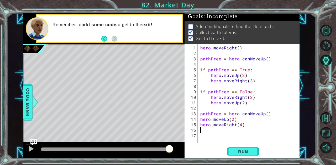
click at [208, 131] on div "hero . moveRight ( ) pathFree = hero . canMoveUp ( ) if pathFree == True : hero…" at bounding box center [249, 100] width 101 height 110
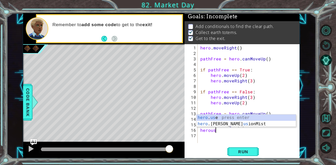
scroll to position [0, 1]
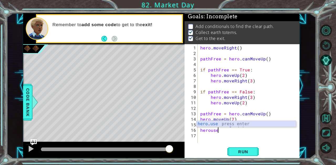
click at [218, 124] on div "hero . use press enter" at bounding box center [245, 130] width 99 height 19
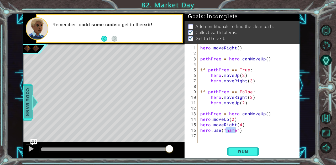
click at [30, 100] on span "Code Bank" at bounding box center [28, 102] width 8 height 32
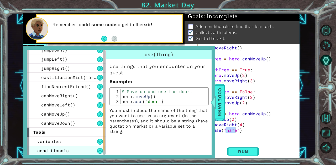
click at [61, 154] on div "conditionals" at bounding box center [66, 150] width 79 height 9
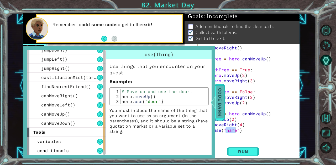
click at [219, 99] on span "Code Bank" at bounding box center [220, 102] width 8 height 32
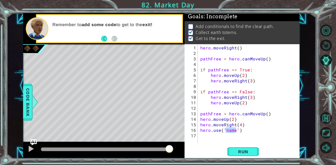
click at [243, 125] on div "hero . moveRight ( ) pathFree = hero . canMoveUp ( ) if pathFree == True : hero…" at bounding box center [249, 100] width 101 height 110
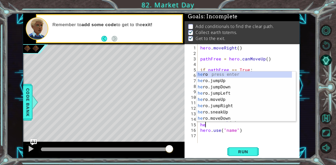
scroll to position [0, 0]
type textarea "h"
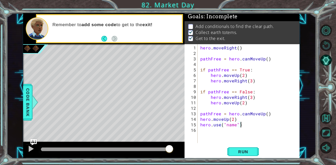
click at [239, 126] on div "hero . moveRight ( ) pathFree = hero . canMoveUp ( ) if pathFree == True : hero…" at bounding box center [249, 100] width 101 height 110
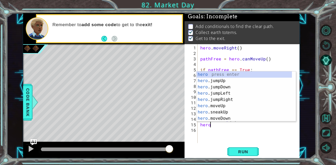
type textarea "h"
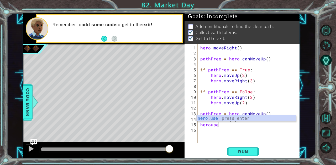
scroll to position [0, 1]
click at [245, 118] on div "hero . use press enter" at bounding box center [245, 125] width 99 height 19
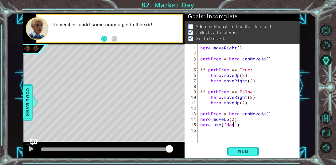
scroll to position [0, 2]
click at [241, 150] on span "Run" at bounding box center [243, 151] width 21 height 5
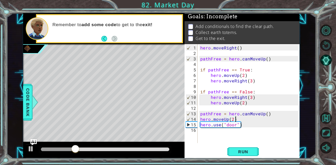
click at [240, 117] on div "hero . moveRight ( ) pathFree = hero . canMoveUp ( ) if pathFree == True : hero…" at bounding box center [249, 100] width 101 height 110
click at [273, 116] on div "hero . moveRight ( ) pathFree = hero . canMoveUp ( ) if pathFree == True : hero…" at bounding box center [249, 100] width 101 height 110
type textarea "pathFree = hero.canMoveUp()"
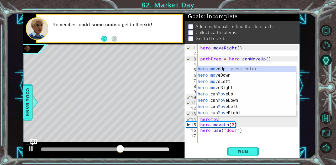
scroll to position [0, 1]
type textarea "heromove"
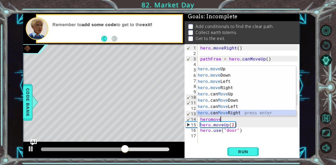
click at [239, 113] on div "hero . move Up press enter hero . move Down press enter hero . move Left press …" at bounding box center [245, 97] width 99 height 63
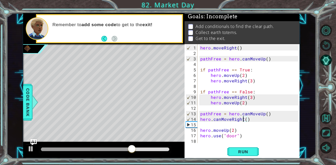
click at [244, 121] on div "hero . moveRight ( ) pathFree = hero . canMoveUp ( ) if pathFree == True : hero…" at bounding box center [249, 100] width 101 height 110
click at [246, 120] on div "hero . moveRight ( ) pathFree = hero . canMoveUp ( ) if pathFree == True : hero…" at bounding box center [249, 100] width 101 height 110
click at [236, 128] on div "hero . moveRight ( ) pathFree = hero . canMoveUp ( ) if pathFree == True : hero…" at bounding box center [249, 100] width 101 height 110
type textarea "hero.moveUp(2)"
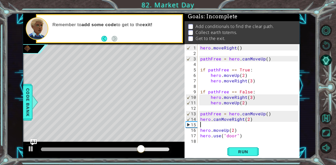
click at [236, 126] on div "hero . moveRight ( ) pathFree = hero . canMoveUp ( ) if pathFree == True : hero…" at bounding box center [249, 100] width 101 height 110
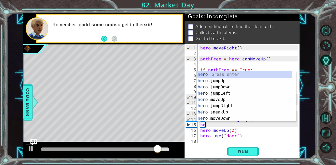
scroll to position [0, 0]
type textarea "h"
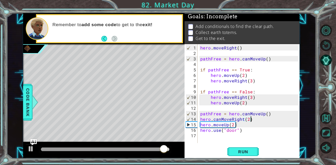
click at [238, 125] on div "hero . moveRight ( ) pathFree = hero . canMoveUp ( ) if pathFree == True : hero…" at bounding box center [249, 100] width 101 height 110
type textarea "hero.moveUp(2)"
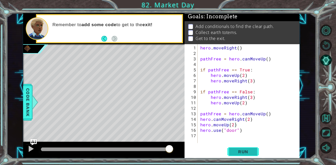
click at [236, 147] on button "Run" at bounding box center [242, 152] width 31 height 12
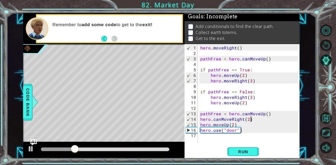
click at [250, 120] on div "hero . moveRight ( ) pathFree = hero . canMoveUp ( ) if pathFree == True : hero…" at bounding box center [249, 100] width 101 height 110
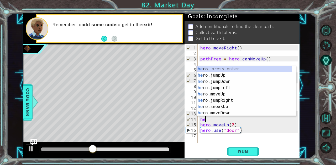
type textarea "h"
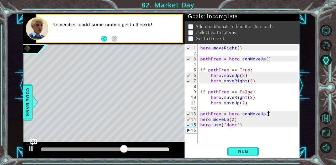
click at [271, 116] on div "hero . moveRight ( ) pathFree = hero . canMoveUp ( ) if pathFree == True : hero…" at bounding box center [249, 100] width 101 height 110
click at [271, 118] on div "hero . moveRight ( ) pathFree = hero . canMoveUp ( ) if pathFree == True : hero…" at bounding box center [249, 100] width 101 height 110
click at [248, 149] on span "Run" at bounding box center [243, 151] width 21 height 5
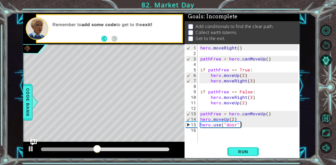
click at [242, 125] on div "hero . moveRight ( ) pathFree = hero . canMoveUp ( ) if pathFree == True : hero…" at bounding box center [249, 100] width 101 height 110
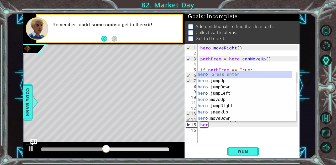
type textarea "h"
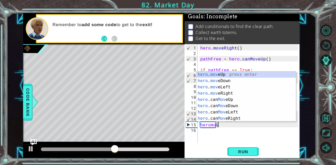
scroll to position [0, 1]
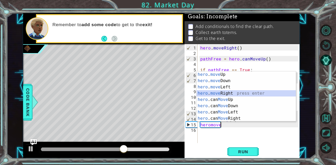
click at [240, 93] on div "hero . move Up press enter hero . move Down press enter hero . move Left press …" at bounding box center [245, 103] width 99 height 63
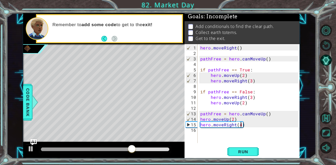
scroll to position [0, 2]
click at [244, 147] on button "Run" at bounding box center [242, 152] width 31 height 12
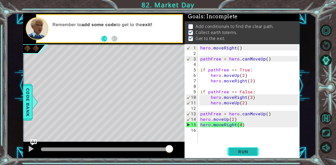
click at [241, 149] on button "Run" at bounding box center [242, 152] width 31 height 12
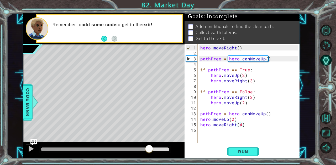
click at [149, 148] on div at bounding box center [105, 150] width 128 height 4
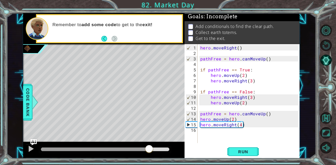
click at [159, 146] on div at bounding box center [103, 150] width 161 height 17
click at [239, 150] on span "Run" at bounding box center [243, 151] width 21 height 5
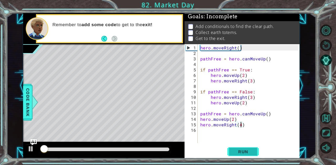
click at [238, 149] on span "Run" at bounding box center [243, 151] width 21 height 5
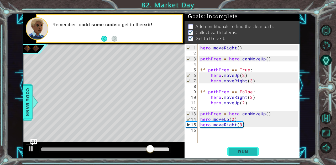
click at [241, 153] on span "Run" at bounding box center [243, 151] width 21 height 5
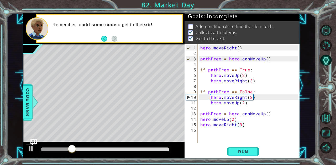
click at [147, 149] on div at bounding box center [105, 150] width 128 height 4
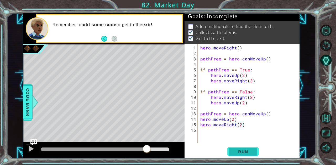
type textarea "hero.moveRight(2)"
click at [243, 154] on span "Run" at bounding box center [243, 151] width 21 height 5
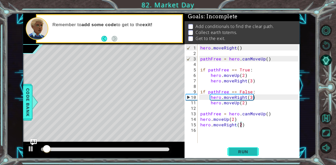
click at [238, 151] on span "Run" at bounding box center [243, 151] width 21 height 5
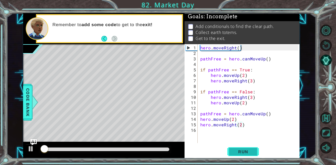
click at [238, 151] on span "Run" at bounding box center [243, 151] width 21 height 5
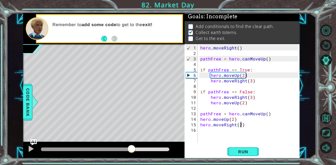
click at [131, 148] on div at bounding box center [105, 150] width 128 height 4
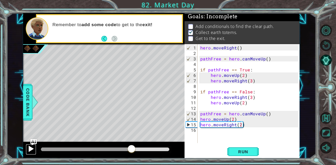
click at [30, 150] on div at bounding box center [31, 149] width 7 height 7
click at [203, 130] on div "hero . moveRight ( ) pathFree = hero . canMoveUp ( ) if pathFree == True : hero…" at bounding box center [249, 100] width 101 height 110
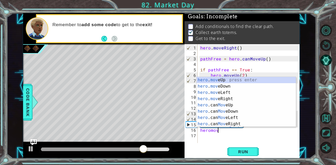
scroll to position [0, 1]
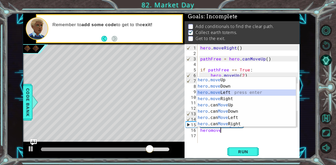
click at [237, 92] on div "hero . move Up press enter hero . move Down press enter hero . move Left press …" at bounding box center [245, 108] width 99 height 63
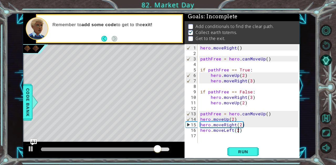
scroll to position [0, 2]
type textarea "hero.moveLeft(2)"
click at [242, 154] on span "Run" at bounding box center [243, 151] width 21 height 5
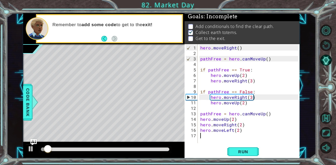
click at [207, 137] on div "hero . moveRight ( ) pathFree = hero . canMoveUp ( ) if pathFree == True : hero…" at bounding box center [249, 100] width 101 height 110
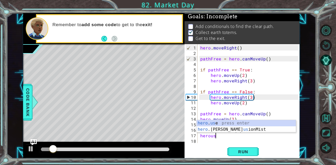
scroll to position [0, 1]
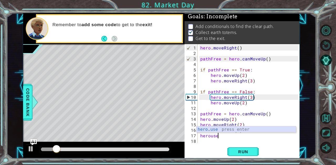
click at [224, 128] on div "hero . use press enter" at bounding box center [245, 136] width 99 height 19
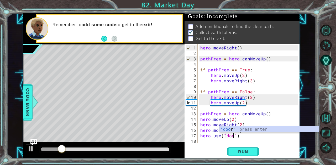
scroll to position [0, 2]
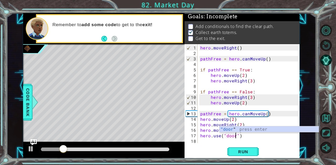
click at [224, 128] on div ""door " press enter" at bounding box center [268, 136] width 99 height 19
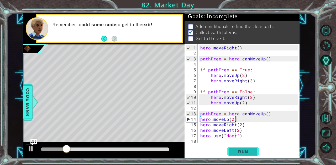
click at [234, 153] on span "Run" at bounding box center [243, 151] width 21 height 5
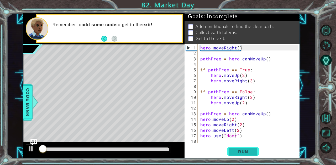
click at [234, 153] on span "Run" at bounding box center [243, 151] width 21 height 5
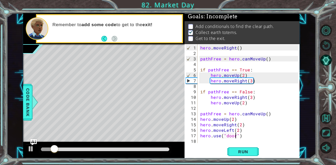
click at [139, 149] on div at bounding box center [105, 150] width 128 height 4
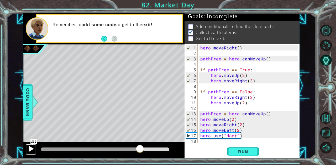
click at [30, 150] on div at bounding box center [31, 149] width 7 height 7
click at [245, 136] on div "hero . moveRight ( ) pathFree = hero . canMoveUp ( ) if pathFree == True : hero…" at bounding box center [249, 100] width 101 height 110
click at [244, 131] on div "hero . moveRight ( ) pathFree = hero . canMoveUp ( ) if pathFree == True : hero…" at bounding box center [249, 100] width 101 height 110
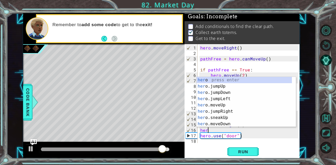
scroll to position [0, 0]
type textarea "h"
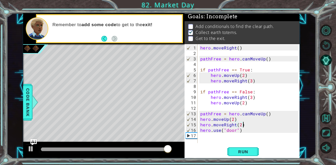
click at [244, 131] on div "hero . moveRight ( ) pathFree = hero . canMoveUp ( ) if pathFree == True : hero…" at bounding box center [249, 100] width 101 height 110
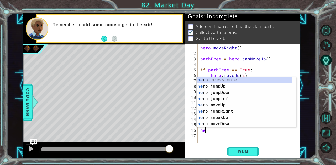
type textarea "h"
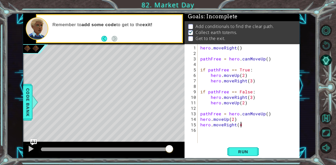
scroll to position [0, 2]
click at [239, 149] on span "Run" at bounding box center [243, 151] width 21 height 5
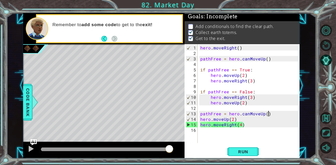
click at [271, 114] on div "hero . moveRight ( ) pathFree = hero . canMoveUp ( ) if pathFree == True : hero…" at bounding box center [249, 100] width 101 height 110
click at [240, 125] on div "hero . moveRight ( ) pathFree = hero . canMoveUp ( ) if pathFree == True : hero…" at bounding box center [249, 100] width 101 height 110
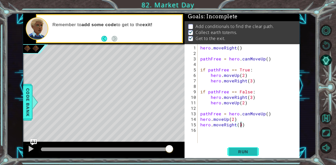
type textarea "hero.moveRight(3)"
click at [248, 153] on span "Run" at bounding box center [243, 151] width 21 height 5
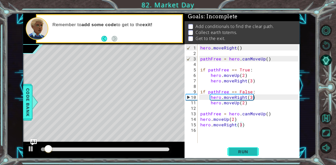
click at [235, 148] on button "Run" at bounding box center [242, 152] width 31 height 12
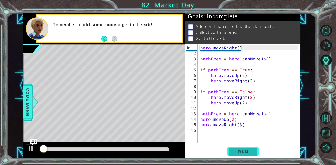
click at [235, 149] on button "Run" at bounding box center [242, 152] width 31 height 12
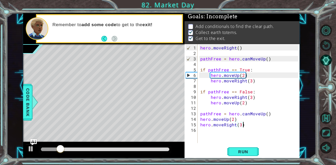
click at [244, 125] on div "hero . moveRight ( ) pathFree = hero . canMoveUp ( ) if pathFree == True : hero…" at bounding box center [249, 100] width 101 height 110
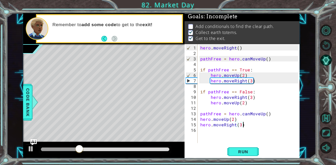
click at [205, 130] on div "hero . moveRight ( ) pathFree = hero . canMoveUp ( ) if pathFree == True : hero…" at bounding box center [249, 100] width 101 height 110
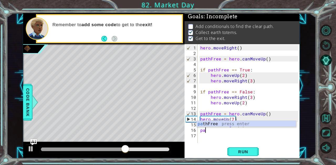
type textarea "p"
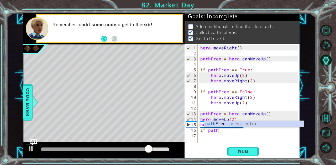
scroll to position [0, 1]
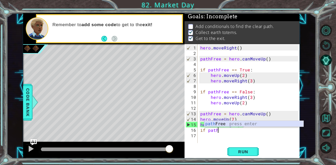
click at [222, 125] on div "path Free press enter" at bounding box center [253, 130] width 99 height 19
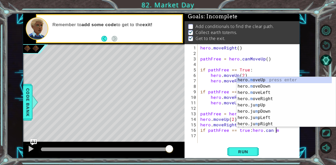
scroll to position [0, 4]
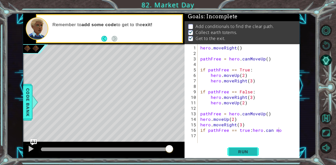
click at [247, 153] on span "Run" at bounding box center [243, 151] width 21 height 5
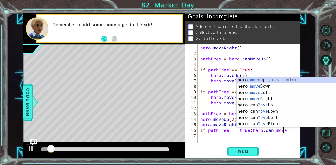
scroll to position [0, 5]
click at [288, 97] on div "hero. move Up press enter hero. move Down press enter hero. move Left press ent…" at bounding box center [285, 108] width 99 height 63
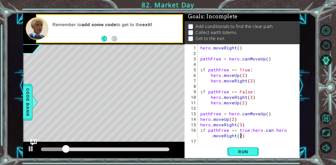
scroll to position [0, 7]
click at [238, 150] on span "Run" at bounding box center [243, 151] width 21 height 5
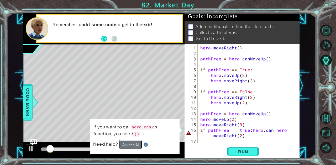
click at [133, 143] on button "Ask the AI" at bounding box center [130, 145] width 23 height 9
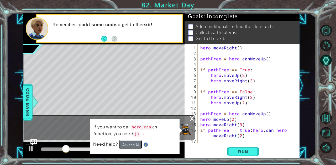
click at [129, 147] on button "Ask the AI" at bounding box center [130, 145] width 23 height 9
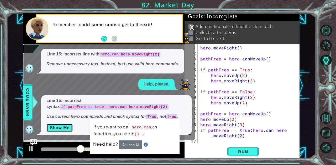
click at [71, 128] on button "Show Me" at bounding box center [59, 128] width 26 height 8
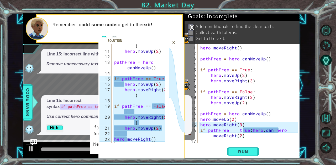
scroll to position [74, 0]
click at [263, 130] on div "hero . moveRight ( ) pathFree = hero . canMoveUp ( ) if pathFree == True : hero…" at bounding box center [249, 100] width 101 height 110
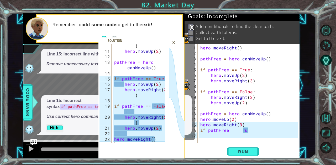
scroll to position [0, 3]
type textarea "if pathFree == True:"
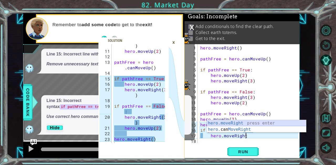
click at [263, 120] on div "hero.moveRight press enter hero. can MoveRight press enter" at bounding box center [256, 132] width 99 height 25
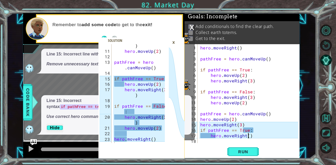
type textarea "hero.moveRight(2)"
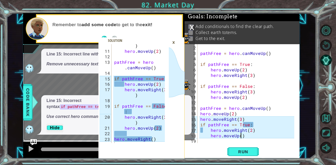
scroll to position [0, 2]
type textarea "hero.moveUp(2)"
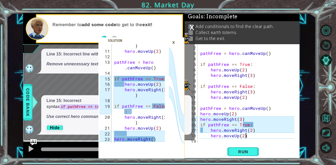
click at [245, 137] on div "pathFree = hero . canMoveUp ( ) if pathFree == True : hero . moveUp ( 2 ) hero …" at bounding box center [248, 100] width 98 height 110
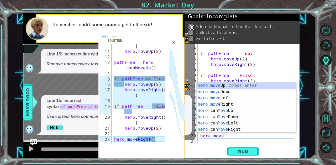
scroll to position [0, 1]
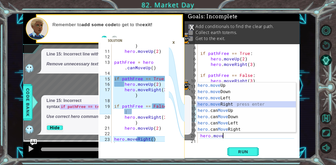
click at [241, 106] on div "hero.move Up press enter hero.move Down press enter hero.move Left press enter …" at bounding box center [245, 114] width 99 height 63
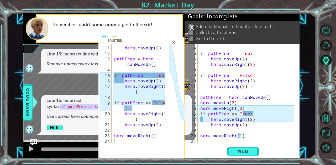
scroll to position [77, 0]
click at [244, 153] on span "Run" at bounding box center [243, 151] width 21 height 5
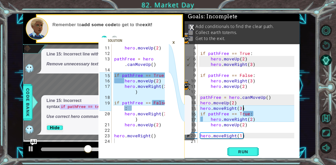
click at [243, 109] on div "if pathFree == True : hero . moveUp ( 2 ) hero . moveRight ( 3 ) if pathFree ==…" at bounding box center [248, 100] width 98 height 110
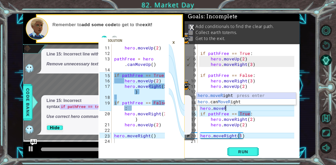
click at [250, 96] on div "hero.moveR ight press enter hero. can MoveR ight press enter" at bounding box center [245, 105] width 99 height 25
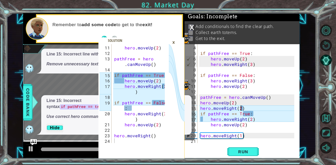
scroll to position [0, 2]
click at [238, 104] on div "if pathFree == True : hero . moveUp ( 2 ) hero . moveRight ( 3 ) if pathFree ==…" at bounding box center [248, 100] width 98 height 110
type textarea "hero.moveUp(2)"
click at [272, 98] on div "if pathFree == True : hero . moveUp ( 2 ) hero . moveRight ( 3 ) if pathFree ==…" at bounding box center [248, 100] width 98 height 110
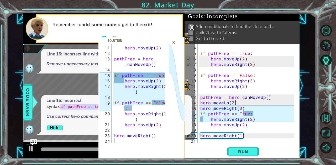
type textarea "pathFree = hero.canMoveUp()"
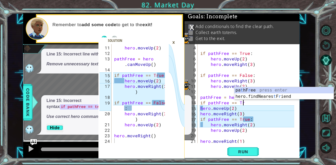
scroll to position [0, 3]
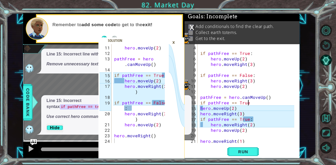
type textarea "if pathFree == True:"
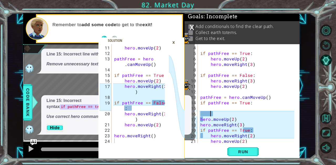
scroll to position [0, 0]
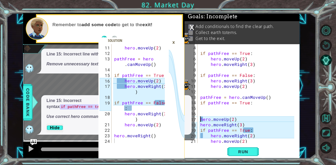
click at [200, 120] on div "if pathFree == True : hero . moveUp ( 2 ) hero . moveRight ( 3 ) if pathFree ==…" at bounding box center [248, 100] width 98 height 110
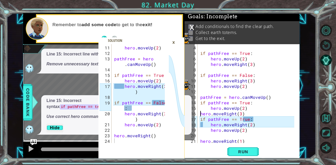
click at [200, 114] on div "if pathFree == True : hero . moveUp ( 2 ) hero . moveRight ( 3 ) if pathFree ==…" at bounding box center [248, 100] width 98 height 110
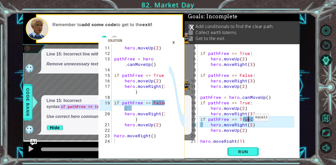
click at [247, 120] on div "if pathFree == True : hero . moveUp ( 2 ) hero . moveRight ( 3 ) if pathFree ==…" at bounding box center [248, 100] width 98 height 110
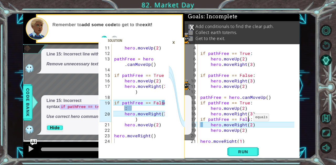
scroll to position [0, 3]
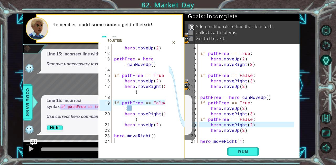
click at [209, 125] on div "if pathFree == True : hero . moveUp ( 2 ) hero . moveRight ( 3 ) if pathFree ==…" at bounding box center [248, 100] width 98 height 110
click at [254, 119] on div "if pathFree == True : hero . moveUp ( 2 ) hero . moveRight ( 3 ) if pathFree ==…" at bounding box center [248, 100] width 98 height 110
type textarea "if pathFree == False:"
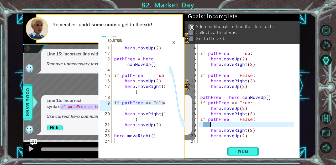
scroll to position [0, 0]
click at [201, 125] on div "if pathFree == True : hero . moveUp ( 2 ) hero . moveRight ( 3 ) if pathFree ==…" at bounding box center [248, 100] width 98 height 110
click at [208, 127] on div "if pathFree == True : hero . moveUp ( 2 ) hero . moveRight ( 3 ) if pathFree ==…" at bounding box center [248, 100] width 98 height 110
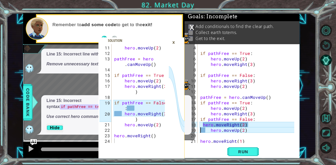
click at [201, 130] on div "if pathFree == True : hero . moveUp ( 2 ) hero . moveRight ( 3 ) if pathFree ==…" at bounding box center [248, 100] width 98 height 110
click at [219, 131] on div "if pathFree == True : hero . moveUp ( 2 ) hero . moveRight ( 3 ) if pathFree ==…" at bounding box center [248, 100] width 98 height 110
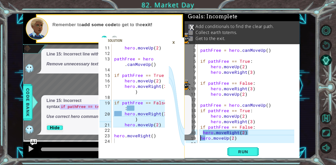
scroll to position [22, 0]
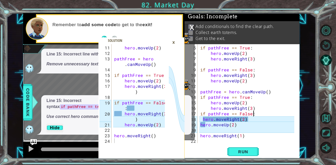
click at [257, 114] on div "if pathFree == True : hero . moveUp ( 2 ) hero . moveRight ( 3 ) if pathFree ==…" at bounding box center [248, 100] width 98 height 110
type textarea "if pathFree == False:"
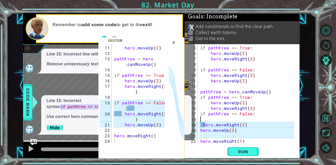
type textarea "\"
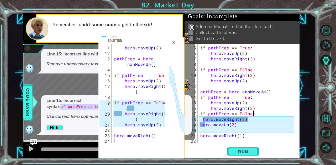
click at [251, 120] on div "if pathFree == True : hero . moveUp ( 2 ) hero . moveRight ( 3 ) if pathFree ==…" at bounding box center [248, 100] width 98 height 110
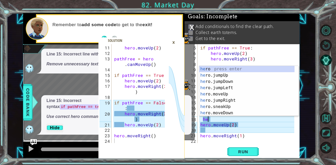
type textarea "h"
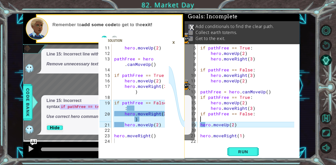
scroll to position [17, 0]
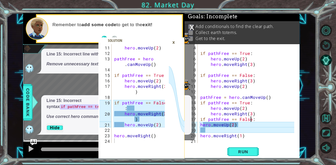
click at [251, 120] on div "if pathFree == True : hero . moveUp ( 2 ) hero . moveRight ( 3 ) if pathFree ==…" at bounding box center [248, 100] width 98 height 110
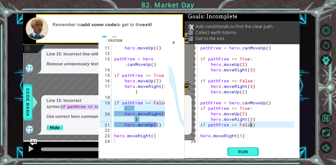
type textarea "if pathFree == False"
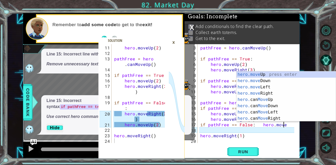
scroll to position [0, 5]
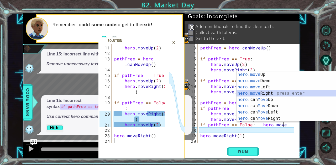
click at [275, 93] on div "hero.move Up press enter hero.move Down press enter hero.move Left press enter …" at bounding box center [285, 103] width 99 height 63
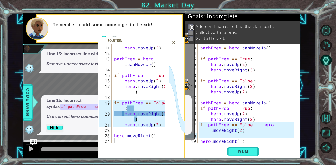
scroll to position [0, 6]
click at [250, 129] on div "pathFree = hero . canMoveUp ( ) if pathFree == True : hero . moveUp ( 2 ) hero …" at bounding box center [248, 100] width 98 height 110
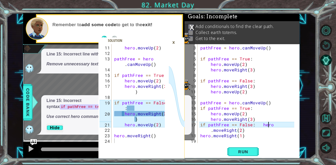
click at [272, 125] on div "pathFree = hero . canMoveUp ( ) if pathFree == True : hero . moveUp ( 2 ) hero …" at bounding box center [248, 100] width 98 height 110
click at [254, 126] on div "pathFree = hero . canMoveUp ( ) if pathFree == True : hero . moveUp ( 2 ) hero …" at bounding box center [248, 100] width 98 height 110
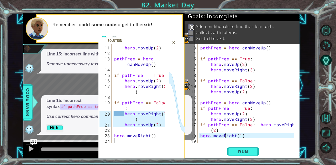
click at [224, 137] on div "pathFree = hero . canMoveUp ( ) if pathFree == True : hero . moveUp ( 2 ) hero …" at bounding box center [248, 100] width 98 height 110
click at [223, 130] on div "pathFree = hero . canMoveUp ( ) if pathFree == True : hero . moveUp ( 2 ) hero …" at bounding box center [248, 100] width 98 height 110
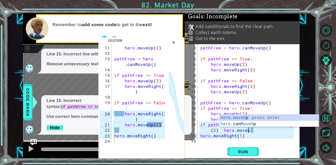
scroll to position [0, 8]
click at [264, 117] on div "hero.moveUp press enter hero. can MoveUp press enter" at bounding box center [268, 127] width 99 height 25
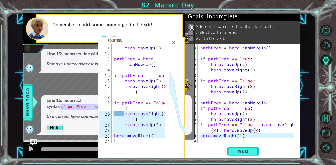
scroll to position [0, 9]
click at [252, 152] on span "Run" at bounding box center [243, 151] width 21 height 5
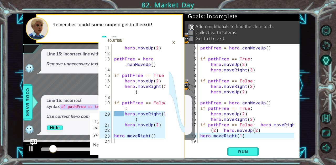
click at [173, 42] on div "×" at bounding box center [173, 42] width 8 height 9
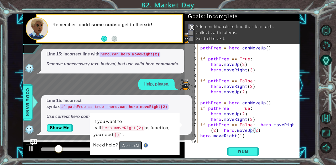
click at [130, 141] on button "Ask the AI" at bounding box center [130, 145] width 23 height 9
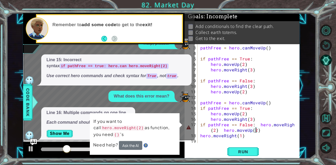
scroll to position [6, 0]
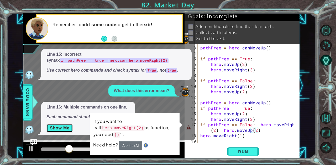
click at [63, 129] on button "Show Me" at bounding box center [59, 128] width 26 height 8
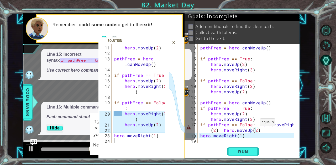
click at [253, 125] on div "pathFree = hero . canMoveUp ( ) if pathFree == True : hero . moveUp ( 2 ) hero …" at bounding box center [248, 100] width 98 height 110
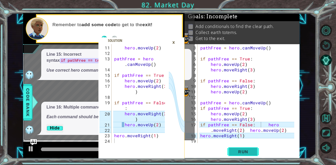
click at [240, 153] on span "Run" at bounding box center [243, 151] width 21 height 5
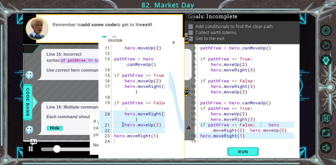
click at [174, 42] on div "×" at bounding box center [173, 42] width 8 height 9
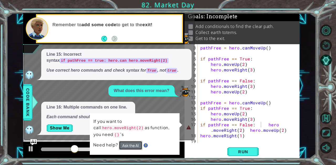
click at [134, 141] on button "Ask the AI" at bounding box center [130, 145] width 23 height 9
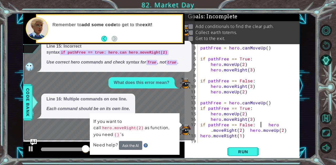
scroll to position [52, 0]
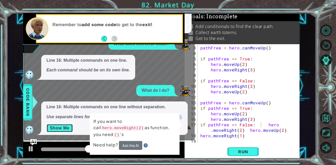
click at [59, 127] on button "Show Me" at bounding box center [59, 128] width 26 height 8
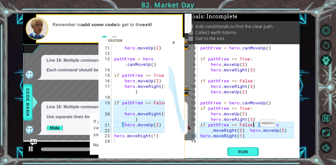
click at [254, 125] on div "pathFree = hero . canMoveUp ( ) if pathFree == True : hero . moveUp ( 2 ) hero …" at bounding box center [248, 100] width 98 height 110
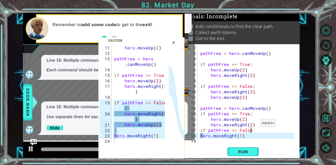
scroll to position [0, 3]
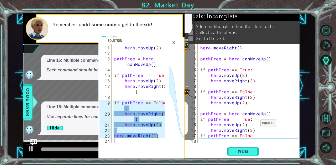
type textarea "if pathFree == False:"
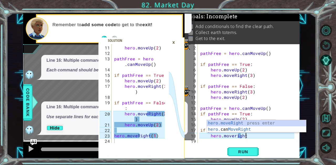
scroll to position [0, 3]
click at [254, 125] on div "hero.moveRight press enter hero. can MoveRight press enter" at bounding box center [256, 132] width 99 height 25
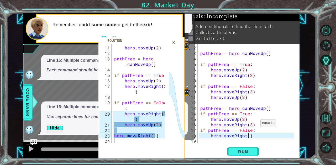
type textarea "hero.moveRight(2)"
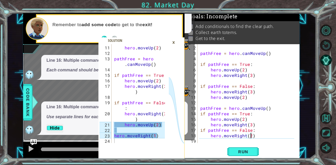
click at [256, 134] on div "pathFree = hero . canMoveUp ( ) if pathFree == True : hero . moveUp ( 2 ) hero …" at bounding box center [248, 100] width 98 height 110
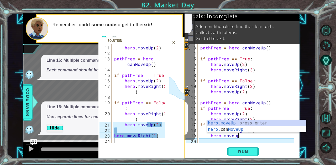
scroll to position [0, 2]
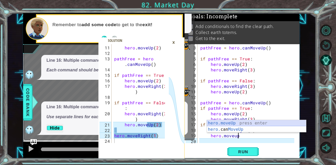
click at [259, 123] on div "hero.moveUp press enter hero. can MoveUp press enter" at bounding box center [256, 132] width 99 height 25
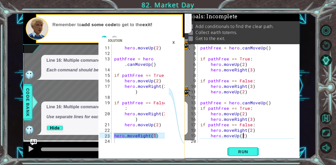
type textarea "hero.moveUp(2)"
click at [253, 134] on div "pathFree = hero . canMoveUp ( ) if pathFree == True : hero . moveUp ( 2 ) hero …" at bounding box center [248, 100] width 98 height 110
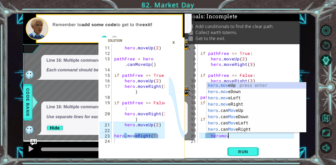
scroll to position [0, 2]
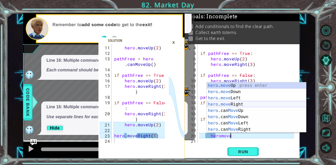
click at [253, 105] on div "hero . move Up press enter hero . move Down press enter hero . move Left press …" at bounding box center [256, 114] width 99 height 63
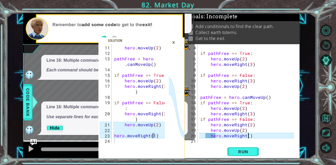
scroll to position [0, 3]
click at [247, 131] on div "if pathFree == True : hero . moveUp ( 2 ) hero . moveRight ( 3 ) if pathFree ==…" at bounding box center [248, 100] width 98 height 110
type textarea "hero.moveUp(2)"
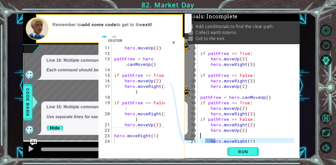
scroll to position [0, 0]
click at [254, 148] on button "Run" at bounding box center [242, 152] width 31 height 12
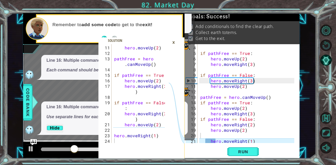
click at [173, 41] on div "×" at bounding box center [173, 42] width 8 height 9
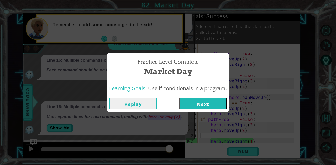
click at [91, 116] on div "Practice Level Complete Market Day Learning Goals: Use if conditionals in a pro…" at bounding box center [168, 82] width 336 height 165
click at [133, 98] on button "Replay" at bounding box center [133, 104] width 48 height 12
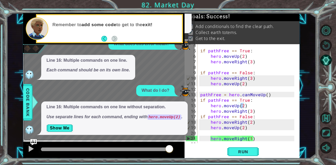
scroll to position [20, 0]
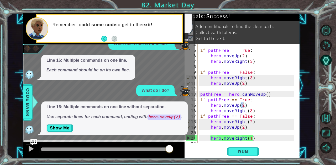
click at [251, 105] on div "if pathFree == True : hero . moveUp ( 2 ) hero . moveRight ( 3 ) if pathFree ==…" at bounding box center [248, 97] width 98 height 110
type textarea "hero.moveRight(2)"
click at [311, 131] on div "11 12 13 14 15 16 17 18 19 20 21 22 23 24 hero . moveUp ( 2 ) pathFree = hero .…" at bounding box center [161, 86] width 309 height 146
click at [309, 132] on div "11 12 13 14 15 16 17 18 19 20 21 22 23 24 hero . moveUp ( 2 ) pathFree = hero .…" at bounding box center [161, 86] width 309 height 146
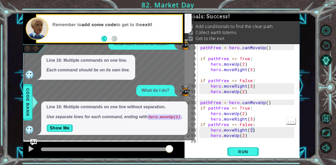
scroll to position [22, 0]
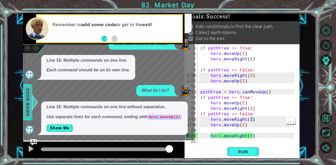
click at [26, 98] on span "Code Bank" at bounding box center [28, 102] width 8 height 32
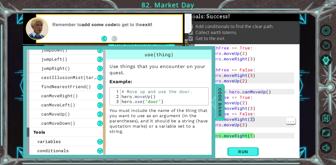
click at [222, 95] on span "Code Bank" at bounding box center [220, 102] width 8 height 32
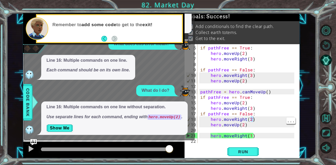
drag, startPoint x: 167, startPoint y: 149, endPoint x: 208, endPoint y: 149, distance: 41.2
click at [208, 149] on body "11 12 13 14 15 16 17 18 19 20 21 22 23 24 hero . moveUp ( 2 ) pathFree = hero .…" at bounding box center [168, 82] width 336 height 165
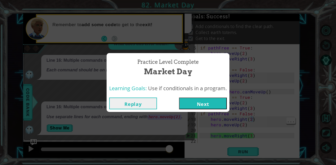
click at [214, 99] on button "Next" at bounding box center [203, 104] width 48 height 12
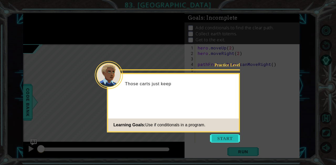
click at [226, 140] on button "Start" at bounding box center [225, 138] width 30 height 8
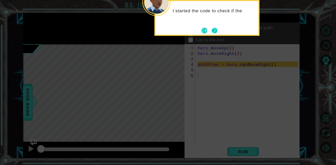
click at [215, 29] on button "Next" at bounding box center [214, 31] width 6 height 6
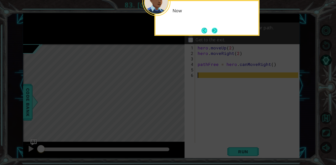
click at [214, 30] on button "Next" at bounding box center [214, 31] width 6 height 6
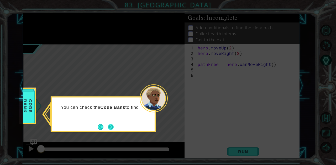
click at [112, 126] on button "Next" at bounding box center [111, 127] width 6 height 6
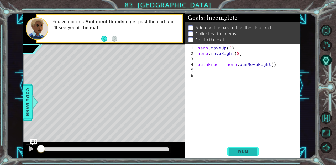
click at [245, 153] on span "Run" at bounding box center [243, 151] width 21 height 5
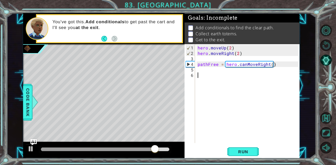
click at [210, 73] on div "hero . moveUp ( 2 ) hero . moveRight ( 2 ) pathFree = hero . canMoveRight ( )" at bounding box center [248, 100] width 104 height 110
click at [209, 69] on div "hero . moveUp ( 2 ) hero . moveRight ( 2 ) pathFree = hero . canMoveRight ( )" at bounding box center [248, 100] width 104 height 110
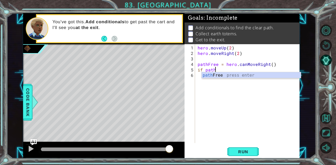
scroll to position [0, 1]
click at [214, 76] on div "path Free press enter" at bounding box center [250, 81] width 99 height 19
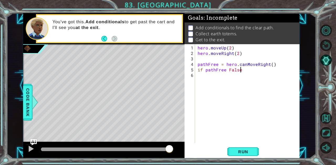
scroll to position [0, 2]
type textarea "if pathFree False:"
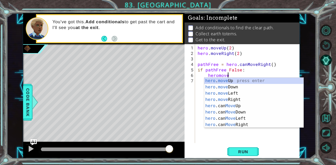
scroll to position [0, 2]
click at [231, 82] on div "hero . move Up press enter hero . move Down press enter hero . move Left press …" at bounding box center [253, 109] width 99 height 63
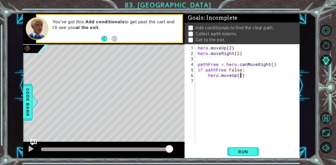
scroll to position [0, 2]
click at [233, 153] on span "Run" at bounding box center [243, 151] width 21 height 5
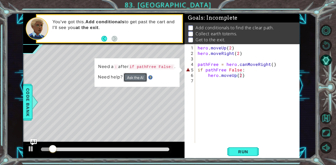
click at [137, 78] on button "Ask the AI" at bounding box center [134, 77] width 23 height 9
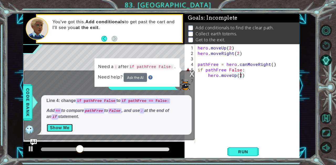
click at [66, 129] on button "Show Me" at bounding box center [59, 128] width 26 height 8
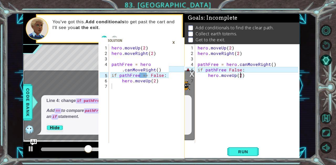
click at [225, 70] on div "hero . moveUp ( 2 ) hero . moveRight ( 2 ) pathFree = hero . canMoveRight ( ) i…" at bounding box center [248, 100] width 104 height 110
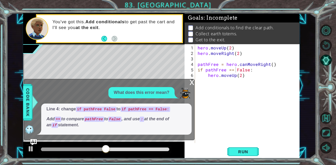
click at [193, 81] on div "x" at bounding box center [191, 81] width 5 height 5
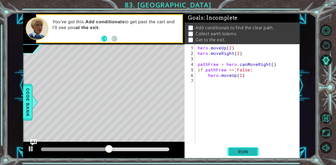
click at [247, 150] on span "Run" at bounding box center [243, 151] width 21 height 5
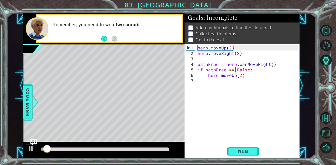
click at [247, 75] on div "hero . moveUp ( 2 ) hero . moveRight ( 2 ) pathFree = hero . canMoveRight ( ) i…" at bounding box center [248, 100] width 104 height 110
type textarea "hero.moveUp(2)"
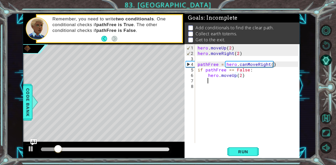
scroll to position [0, 0]
click at [235, 149] on button "Run" at bounding box center [242, 152] width 31 height 12
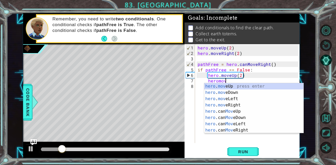
scroll to position [0, 2]
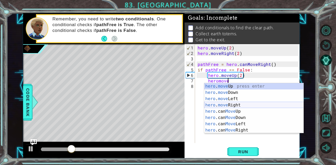
click at [245, 104] on div "hero . move Up press enter hero . move Down press enter hero . move Left press …" at bounding box center [253, 114] width 99 height 63
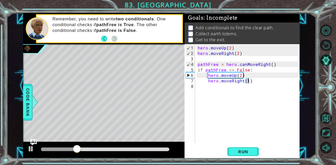
type textarea "hero.moveRight(2)"
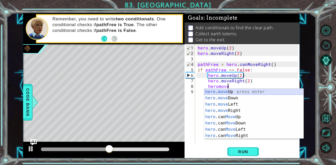
click at [243, 92] on div "hero . move Up press enter hero . move Down press enter hero . move Left press …" at bounding box center [253, 120] width 99 height 63
type textarea "hero.moveUp(1)"
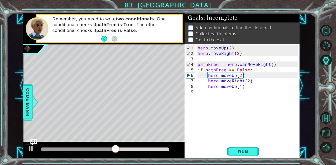
click at [243, 89] on div "hero . moveUp ( 2 ) hero . moveRight ( 2 ) pathFree = hero . canMoveRight ( ) i…" at bounding box center [248, 100] width 104 height 110
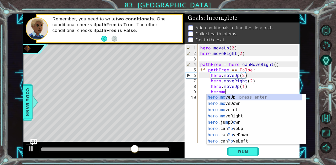
scroll to position [0, 1]
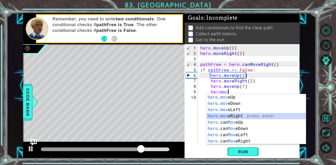
click at [239, 116] on div "hero . mov eUp press enter hero . mov eDown press enter hero . mov eLeft press …" at bounding box center [255, 125] width 99 height 63
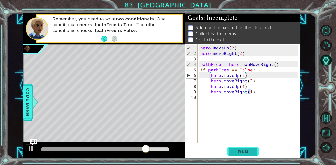
type textarea "hero.moveRight(1)"
click at [245, 153] on span "Run" at bounding box center [243, 151] width 21 height 5
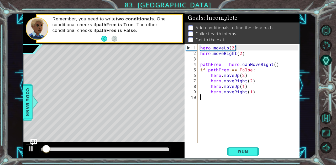
click at [246, 99] on div "hero . moveUp ( 2 ) hero . moveRight ( 2 ) pathFree = hero . canMoveRight ( ) i…" at bounding box center [250, 100] width 102 height 110
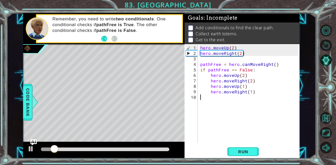
type textarea "p"
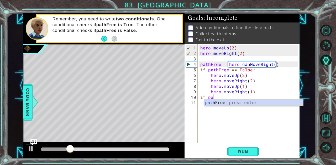
scroll to position [0, 1]
click at [243, 102] on div "pa thFree press enter" at bounding box center [253, 109] width 99 height 19
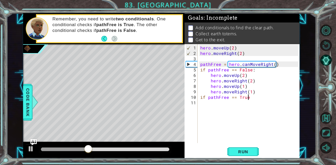
scroll to position [0, 3]
type textarea "if pathFree == True:"
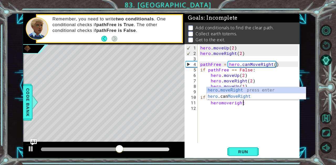
scroll to position [0, 2]
click at [256, 91] on div "hero . moveRight press enter hero .can MoveRight press enter" at bounding box center [255, 99] width 99 height 25
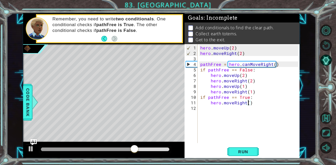
type textarea "hero.moveRight(2)"
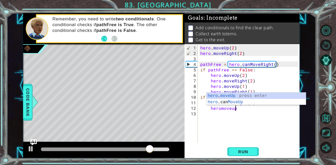
scroll to position [0, 2]
click at [253, 97] on div "hero . moveUp press enter hero .can MoveUp press enter" at bounding box center [255, 105] width 99 height 25
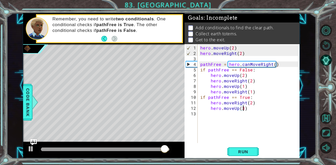
type textarea "hero.moveUp(3)"
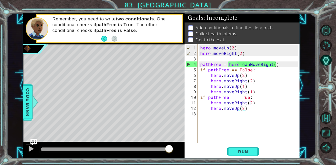
click at [246, 108] on div "hero . moveUp ( 2 ) hero . moveRight ( 2 ) pathFree = hero . canMoveRight ( ) i…" at bounding box center [250, 100] width 102 height 110
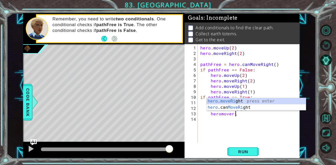
scroll to position [0, 2]
click at [251, 101] on div "hero . moveRi ght press enter hero .can MoveRi ght press enter" at bounding box center [255, 110] width 99 height 25
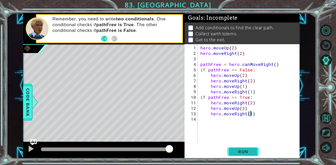
type textarea "hero.moveRight(1)"
click at [241, 148] on button "Run" at bounding box center [242, 152] width 31 height 12
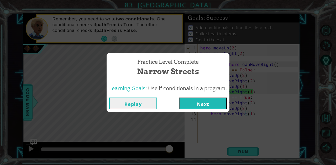
click at [214, 102] on button "Next" at bounding box center [203, 104] width 48 height 12
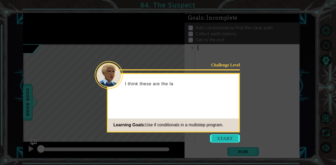
click at [235, 134] on button "Start" at bounding box center [225, 138] width 30 height 8
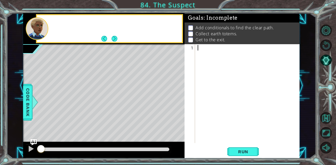
click at [233, 138] on div at bounding box center [248, 100] width 104 height 110
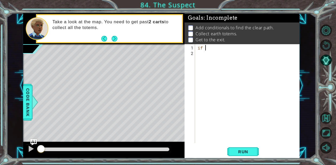
type textarea "i"
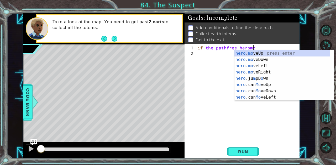
scroll to position [0, 3]
click at [258, 71] on div "hero . mo veUp press enter hero . mo veDown press enter hero . mo veLeft press …" at bounding box center [281, 81] width 95 height 63
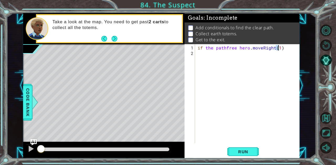
click at [227, 47] on div "if the pathfree hero . moveRight ( 1 )" at bounding box center [248, 100] width 104 height 110
click at [239, 149] on button "Run" at bounding box center [242, 152] width 31 height 12
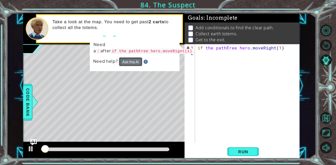
click at [129, 63] on button "Ask the AI" at bounding box center [130, 61] width 23 height 9
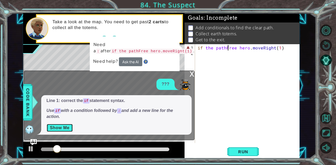
click at [52, 127] on button "Show Me" at bounding box center [59, 128] width 26 height 8
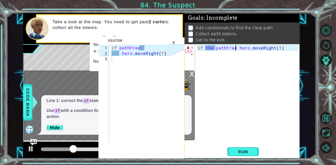
click at [235, 49] on div "if the pathFree hero . moveRight ( 1 )" at bounding box center [248, 100] width 104 height 110
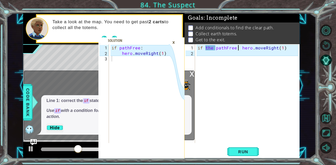
scroll to position [0, 2]
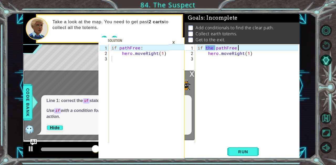
click at [241, 47] on div "if the pathFree : hero . moveRight ( 1 )" at bounding box center [248, 100] width 104 height 110
click at [214, 47] on div "if the pathFree : hero . moveRight ( 1 )" at bounding box center [248, 100] width 104 height 110
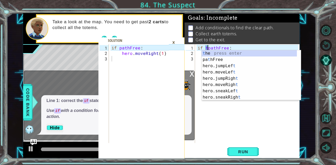
scroll to position [0, 2]
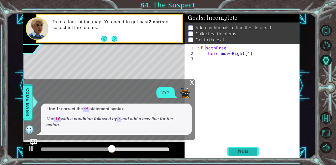
click at [236, 153] on span "Run" at bounding box center [243, 151] width 21 height 5
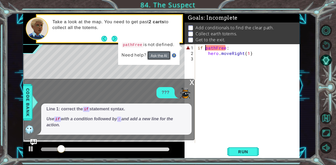
click at [157, 56] on button "Ask the AI" at bounding box center [158, 55] width 23 height 9
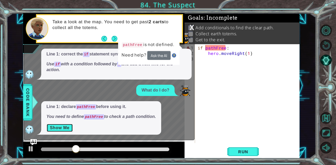
click at [67, 128] on button "Show Me" at bounding box center [59, 128] width 26 height 8
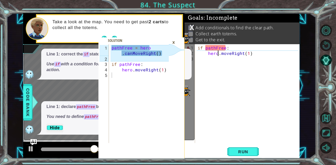
click at [218, 54] on div "if pathFree : hero . moveRight ( 1 )" at bounding box center [248, 100] width 104 height 110
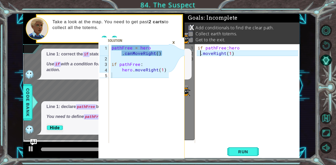
scroll to position [0, 0]
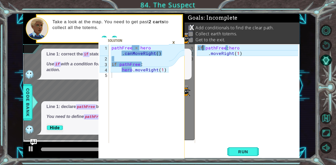
click at [203, 49] on div "if pathFree : hero . moveRight ( 1 )" at bounding box center [248, 100] width 104 height 110
click at [218, 48] on div "pathFree : hero . moveRight ( 1 )" at bounding box center [248, 100] width 104 height 110
click at [217, 48] on div "pathFree = hero . moveRight ( 1 )" at bounding box center [248, 100] width 104 height 110
click at [209, 54] on div "pathFree = hero . moveRight ( 1 )" at bounding box center [248, 100] width 104 height 110
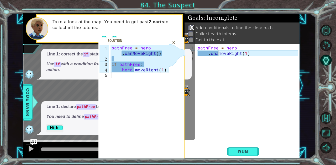
scroll to position [0, 1]
click at [210, 54] on div "pathFree = hero . canmoveRight ( 1 )" at bounding box center [248, 100] width 104 height 110
click at [208, 54] on div "pathFree = hero . canmoveRight ( 1 )" at bounding box center [248, 100] width 104 height 110
type textarea ".canmoveRight(1)"
click at [253, 54] on div "pathFree = hero . canmoveRight ( 1 )" at bounding box center [248, 100] width 104 height 110
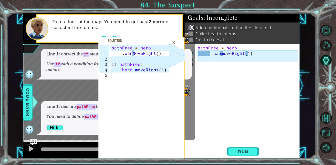
scroll to position [0, 0]
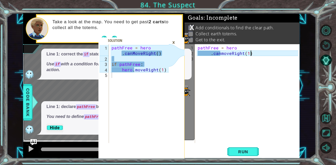
click at [211, 54] on div "pathFree = hero . canmoveRight ( 1 )" at bounding box center [248, 100] width 104 height 110
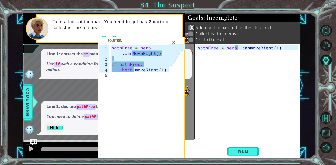
click at [250, 49] on div "pathFree = hero . canmoveRight ( 1 )" at bounding box center [248, 100] width 104 height 110
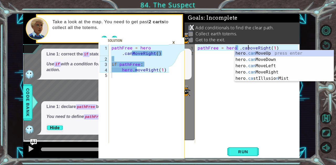
type textarea "pathFree = hero .canMoveRight(1)"
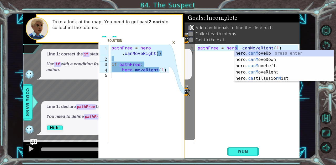
scroll to position [0, 3]
click at [280, 47] on div "pathFree = hero . canMoveRight ( 1 )" at bounding box center [248, 100] width 104 height 110
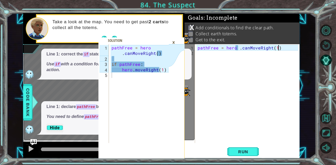
click at [200, 53] on div "pathFree = hero . canMoveRight ( 1 )" at bounding box center [248, 100] width 104 height 110
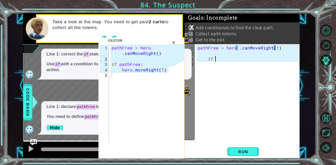
scroll to position [0, 1]
click at [191, 28] on div "x" at bounding box center [191, 26] width 5 height 5
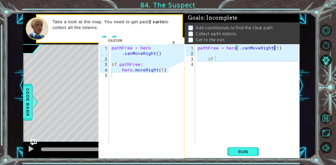
click at [175, 41] on div "×" at bounding box center [173, 42] width 8 height 9
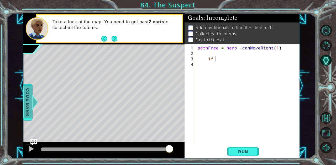
click at [26, 101] on span "Code Bank" at bounding box center [28, 102] width 8 height 32
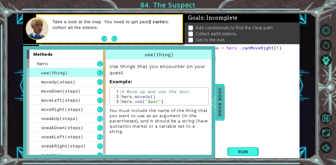
click at [219, 96] on span "Code Bank" at bounding box center [220, 102] width 8 height 32
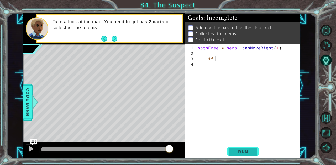
click at [235, 158] on button "Run" at bounding box center [242, 152] width 31 height 12
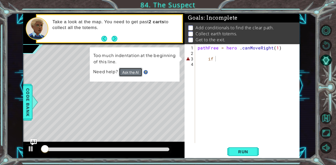
click at [135, 69] on button "Ask the AI" at bounding box center [130, 72] width 23 height 9
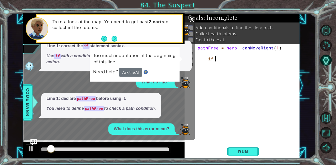
scroll to position [6, 0]
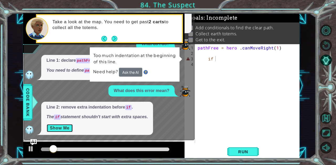
click at [59, 129] on button "Show Me" at bounding box center [59, 128] width 26 height 8
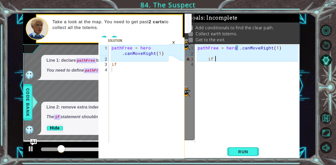
click at [217, 57] on div "pathFree = hero . canMoveRight ( 1 ) if" at bounding box center [248, 100] width 104 height 110
click at [236, 48] on div "pathFree = hero . canMoveRight ( 1 ) if" at bounding box center [248, 100] width 104 height 110
type textarea "pathFree = hero.canMoveRight(1)"
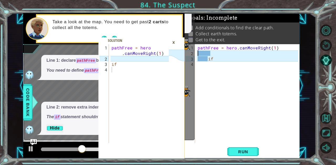
click at [198, 54] on div "pathFree = hero . canMoveRight ( 1 ) if" at bounding box center [248, 100] width 104 height 110
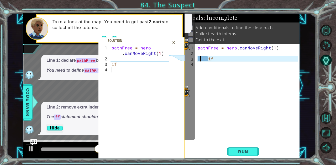
click at [199, 60] on div "pathFree = hero . canMoveRight ( 1 ) if" at bounding box center [248, 100] width 104 height 110
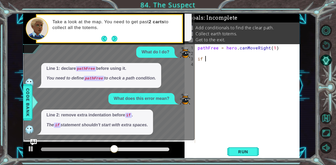
click at [204, 60] on div "pathFree = hero . canMoveRight ( 1 ) if" at bounding box center [248, 100] width 104 height 110
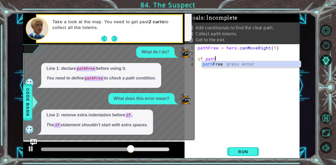
scroll to position [0, 1]
click at [216, 64] on div "path Free press enter" at bounding box center [250, 70] width 99 height 19
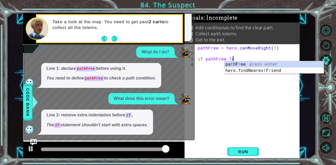
scroll to position [0, 2]
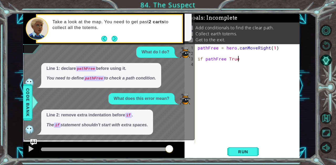
type textarea "if pathFree True:"
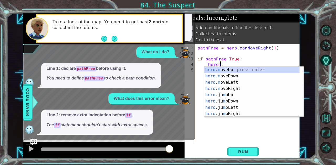
scroll to position [0, 1]
click at [237, 70] on div "hero . mo veUp press enter hero . mo veDown press enter hero . mo veLeft press …" at bounding box center [251, 98] width 95 height 63
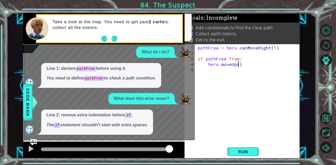
scroll to position [0, 2]
click at [241, 147] on button "Run" at bounding box center [242, 152] width 31 height 12
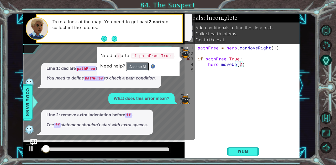
click at [140, 68] on button "Ask the AI" at bounding box center [137, 66] width 23 height 9
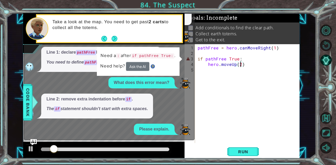
scroll to position [52, 0]
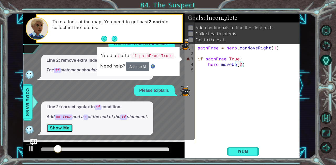
click at [67, 127] on button "Show Me" at bounding box center [59, 128] width 26 height 8
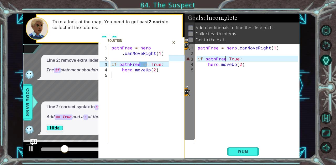
click at [226, 57] on div "pathFree = hero . canMoveRight ( 1 ) if pathFree True : hero . moveUp ( 2 )" at bounding box center [248, 100] width 104 height 110
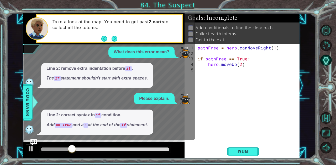
scroll to position [44, 0]
click at [112, 37] on button "Next" at bounding box center [114, 39] width 6 height 6
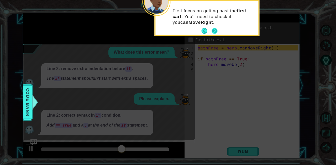
click at [215, 28] on button "Next" at bounding box center [214, 31] width 6 height 6
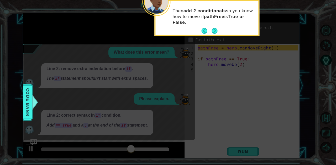
click at [215, 27] on footer at bounding box center [209, 31] width 16 height 8
click at [212, 30] on button "Next" at bounding box center [214, 31] width 6 height 6
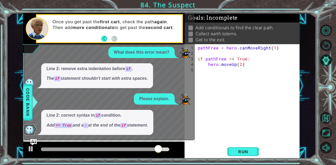
click at [34, 128] on img at bounding box center [29, 130] width 10 height 10
click at [34, 142] on img "Ask AI" at bounding box center [33, 142] width 7 height 7
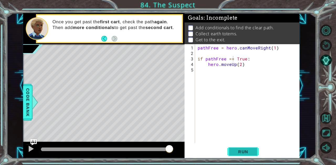
click at [240, 150] on span "Run" at bounding box center [243, 151] width 21 height 5
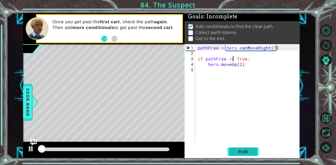
scroll to position [4, 0]
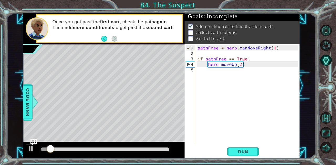
click at [234, 66] on div "pathFree = hero . canMoveRight ( 1 ) if pathFree == True : hero . moveUp ( 2 )" at bounding box center [248, 100] width 104 height 110
click at [235, 66] on div "pathFree = hero . canMoveRight ( 1 ) if pathFree == True : hero . moveUp ( 2 )" at bounding box center [248, 100] width 104 height 110
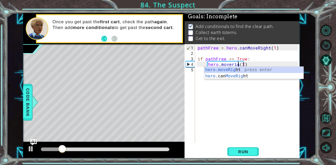
scroll to position [0, 3]
click at [235, 69] on div "hero.moveRight press enter hero. can MoveRight press enter" at bounding box center [253, 79] width 99 height 25
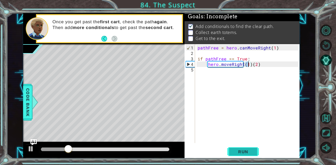
type textarea "hero.moveRight(1)(2)"
click at [243, 148] on button "Run" at bounding box center [242, 152] width 31 height 12
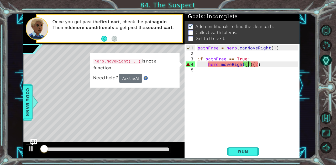
click at [259, 67] on div "pathFree = hero . canMoveRight ( 1 ) if pathFree == True : hero . moveRight ( 1…" at bounding box center [248, 100] width 104 height 110
click at [258, 64] on div "pathFree = hero . canMoveRight ( 1 ) if pathFree == True : hero . moveRight ( 1…" at bounding box center [248, 100] width 104 height 110
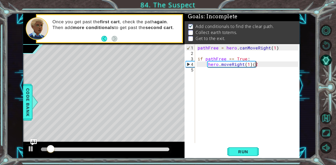
type textarea "hero.moveRight(1)"
click at [235, 150] on span "Run" at bounding box center [243, 151] width 21 height 5
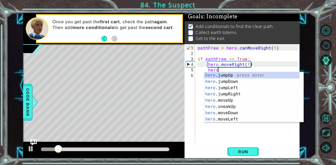
scroll to position [0, 1]
type textarea "h"
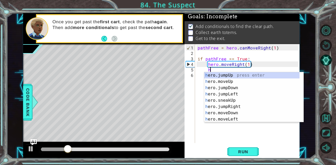
scroll to position [0, 0]
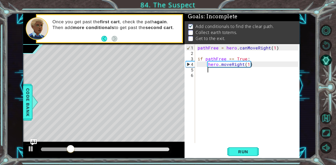
click at [248, 66] on div "pathFree = hero . canMoveRight ( 1 ) if pathFree == True : hero . moveRight ( 1…" at bounding box center [248, 100] width 104 height 110
type textarea "hero.moveRight(4)"
click at [247, 150] on span "Run" at bounding box center [243, 151] width 21 height 5
click at [216, 71] on div "pathFree = hero . canMoveRight ( 1 ) if pathFree == True : hero . moveRight ( 4…" at bounding box center [248, 100] width 104 height 110
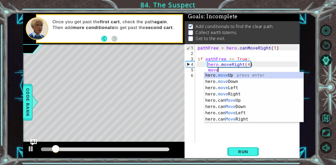
scroll to position [0, 1]
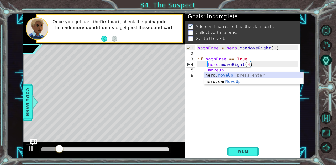
click at [217, 75] on div "hero. moveUp press enter hero.can MoveUp press enter" at bounding box center [253, 84] width 99 height 25
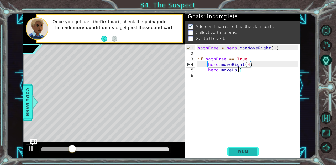
scroll to position [0, 2]
type textarea "hero.moveUp(4)"
click at [240, 154] on span "Run" at bounding box center [243, 151] width 21 height 5
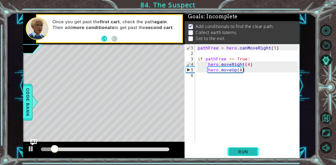
click at [247, 152] on span "Run" at bounding box center [243, 151] width 21 height 5
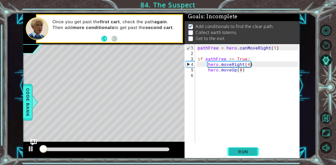
click at [247, 152] on span "Run" at bounding box center [243, 151] width 21 height 5
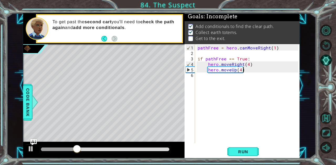
click at [250, 69] on div "pathFree = hero . canMoveRight ( 1 ) if pathFree == True : hero . moveRight ( 4…" at bounding box center [248, 100] width 104 height 110
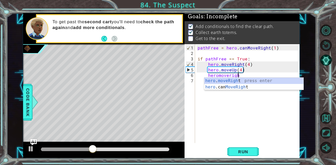
scroll to position [0, 2]
click at [248, 79] on div "hero . moveRight press enter hero .can MoveRight press enter" at bounding box center [253, 90] width 99 height 25
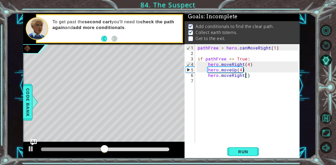
type textarea "hero.moveRight(2)"
click at [252, 77] on div "pathFree = hero . canMoveRight ( 1 ) if pathFree == True : hero . moveRight ( 4…" at bounding box center [248, 100] width 104 height 110
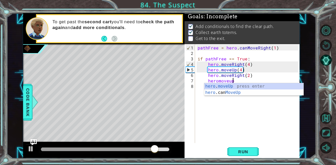
scroll to position [0, 2]
click at [264, 85] on div "hero . moveUp press enter hero .can MoveUp press enter" at bounding box center [253, 95] width 99 height 25
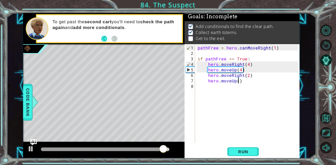
type textarea "hero.moveUp(2)"
click at [255, 82] on div "pathFree = hero . canMoveRight ( 1 ) if pathFree == True : hero . moveRight ( 4…" at bounding box center [248, 100] width 104 height 110
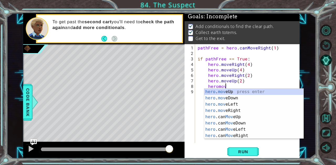
scroll to position [0, 2]
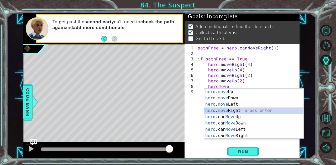
click at [237, 110] on div "hero . move Up press enter hero . move Down press enter hero . move Left press …" at bounding box center [253, 120] width 99 height 63
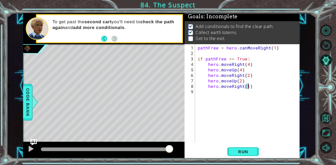
scroll to position [0, 3]
click at [239, 151] on span "Run" at bounding box center [243, 151] width 21 height 5
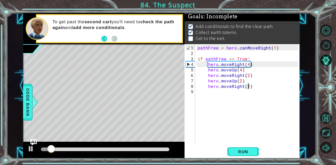
click at [235, 81] on div "pathFree = hero . canMoveRight ( 1 ) if pathFree == True : hero . moveRight ( 4…" at bounding box center [248, 100] width 104 height 110
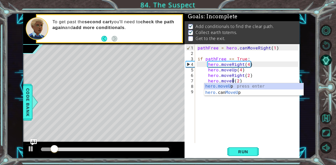
scroll to position [0, 2]
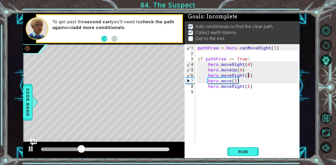
click at [247, 76] on div "pathFree = hero . canMoveRight ( 1 ) if pathFree == True : hero . moveRight ( 4…" at bounding box center [248, 100] width 104 height 110
click at [238, 82] on div "pathFree = hero . canMoveRight ( 1 ) if pathFree == True : hero . moveRight ( 4…" at bounding box center [248, 100] width 104 height 110
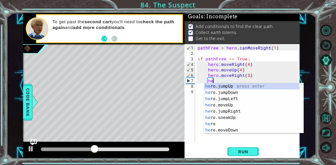
type textarea "h"
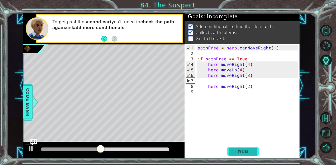
click at [238, 151] on span "Run" at bounding box center [243, 151] width 21 height 5
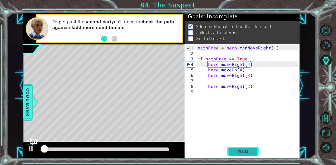
click at [238, 151] on span "Run" at bounding box center [243, 151] width 21 height 5
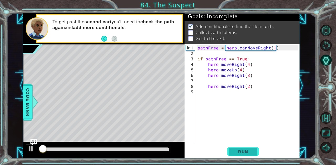
click at [238, 151] on span "Run" at bounding box center [243, 151] width 21 height 5
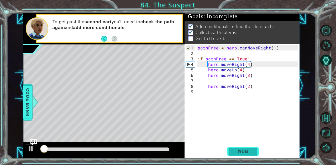
click at [238, 151] on span "Run" at bounding box center [243, 151] width 21 height 5
click at [251, 87] on div "pathFree = hero . canMoveRight ( 1 ) if pathFree == True : hero . moveRight ( 4…" at bounding box center [248, 100] width 104 height 110
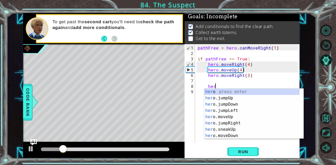
type textarea "h"
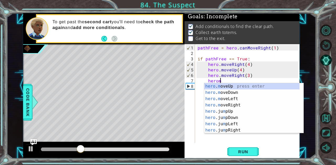
scroll to position [0, 1]
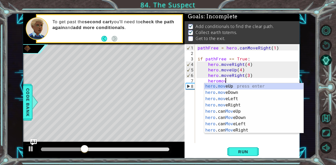
click at [251, 87] on div "hero . mov eUp press enter hero . mov eDown press enter hero . mov eLeft press …" at bounding box center [253, 114] width 99 height 63
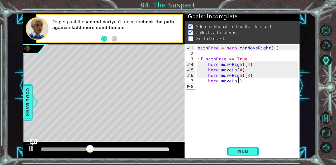
scroll to position [0, 2]
type textarea "hero.moveUp(2)"
click at [250, 153] on span "Run" at bounding box center [243, 151] width 21 height 5
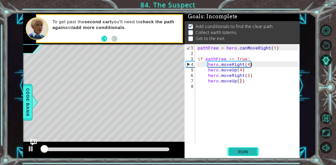
click at [250, 153] on span "Run" at bounding box center [243, 151] width 21 height 5
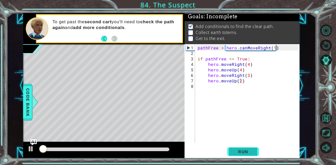
click at [250, 153] on span "Run" at bounding box center [243, 151] width 21 height 5
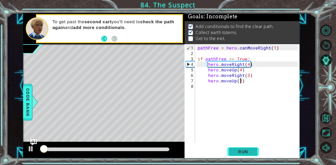
click at [250, 153] on span "Run" at bounding box center [243, 151] width 21 height 5
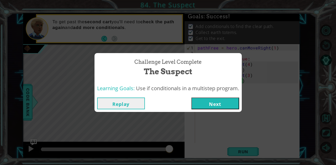
click at [123, 105] on button "Replay" at bounding box center [121, 104] width 48 height 12
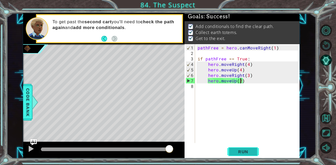
click at [249, 151] on span "Run" at bounding box center [243, 151] width 21 height 5
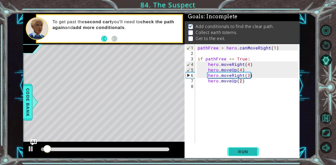
click at [243, 149] on span "Run" at bounding box center [243, 151] width 21 height 5
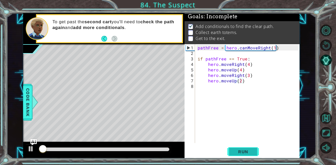
click at [243, 149] on span "Run" at bounding box center [243, 151] width 21 height 5
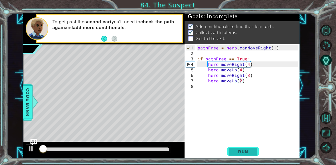
click at [243, 149] on span "Run" at bounding box center [243, 151] width 21 height 5
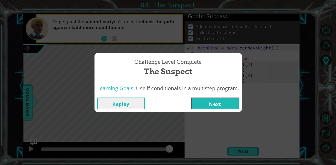
click at [126, 102] on button "Replay" at bounding box center [121, 104] width 48 height 12
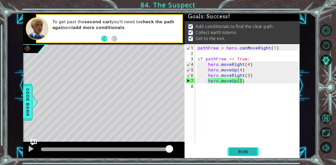
click at [254, 150] on button "Run" at bounding box center [242, 152] width 31 height 12
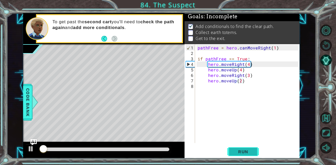
click at [254, 150] on button "Run" at bounding box center [242, 152] width 31 height 12
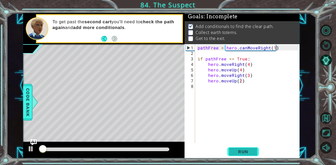
click at [254, 150] on button "Run" at bounding box center [242, 152] width 31 height 12
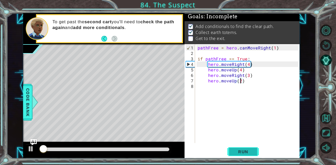
click at [254, 150] on button "Run" at bounding box center [242, 152] width 31 height 12
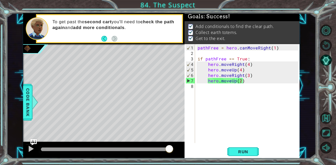
drag, startPoint x: 165, startPoint y: 150, endPoint x: 170, endPoint y: 151, distance: 5.3
click at [170, 151] on body "1 2 3 4 5 pathFree = hero . canMoveRight ( 1 ) if pathFree == True : hero . mov…" at bounding box center [168, 82] width 336 height 165
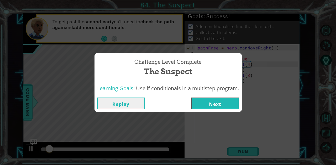
click at [213, 104] on button "Next" at bounding box center [215, 104] width 48 height 12
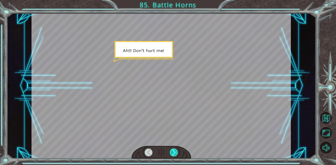
click at [173, 151] on div at bounding box center [174, 153] width 8 height 8
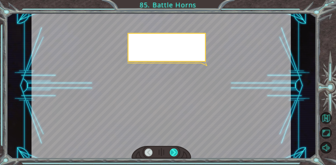
click at [173, 151] on div at bounding box center [174, 153] width 8 height 8
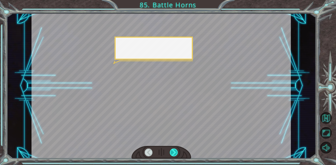
click at [173, 151] on div at bounding box center [174, 153] width 8 height 8
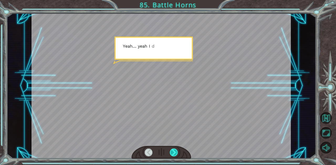
click at [173, 151] on div at bounding box center [174, 153] width 8 height 8
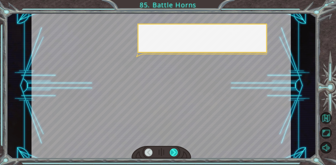
click at [173, 151] on div at bounding box center [174, 153] width 8 height 8
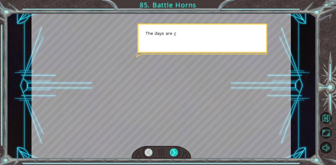
click at [173, 151] on div at bounding box center [174, 153] width 8 height 8
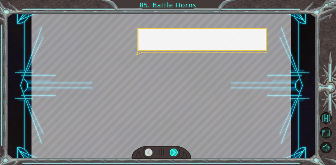
click at [173, 151] on div at bounding box center [174, 153] width 8 height 8
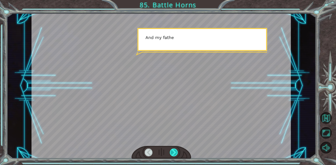
click at [173, 151] on div at bounding box center [174, 153] width 8 height 8
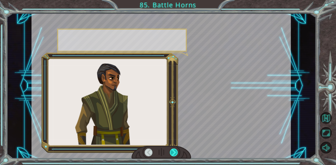
click at [173, 151] on div at bounding box center [174, 153] width 8 height 8
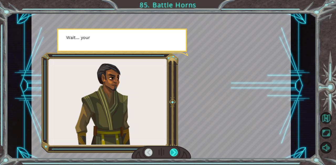
click at [173, 151] on div at bounding box center [174, 153] width 8 height 8
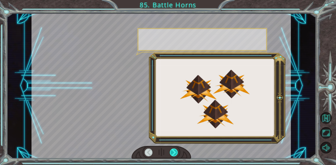
click at [173, 151] on div at bounding box center [174, 153] width 8 height 8
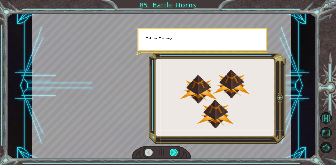
click at [173, 151] on div at bounding box center [174, 153] width 8 height 8
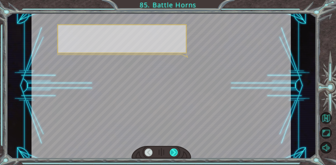
click at [173, 151] on div at bounding box center [174, 153] width 8 height 8
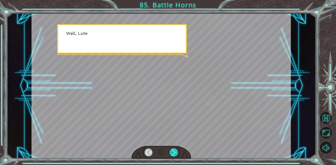
click at [173, 151] on div at bounding box center [174, 153] width 8 height 8
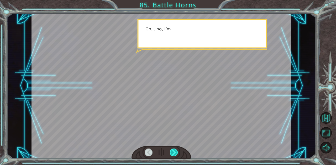
click at [173, 151] on div at bounding box center [174, 153] width 8 height 8
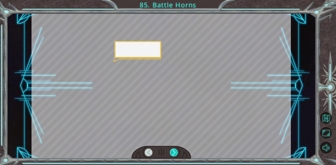
click at [173, 151] on div at bounding box center [174, 153] width 8 height 8
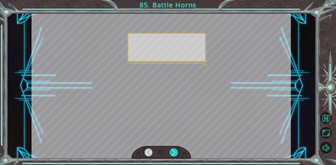
click at [173, 151] on div at bounding box center [174, 153] width 8 height 8
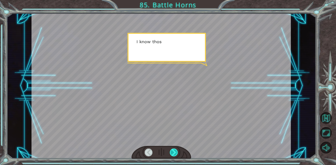
click at [173, 151] on div at bounding box center [174, 153] width 8 height 8
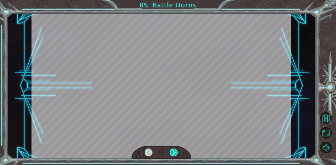
click at [173, 151] on div at bounding box center [174, 153] width 8 height 8
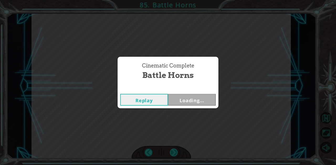
click at [173, 151] on div "Cinematic Complete Battle Horns Replay Loading..." at bounding box center [168, 82] width 336 height 165
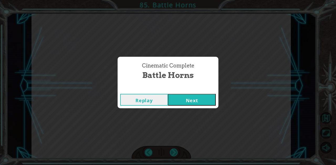
click at [173, 151] on div "Cinematic Complete Battle Horns Replay Next" at bounding box center [168, 82] width 336 height 165
click at [201, 105] on button "Next" at bounding box center [192, 100] width 48 height 12
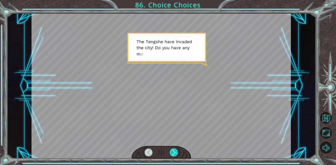
click at [176, 150] on div at bounding box center [174, 153] width 8 height 8
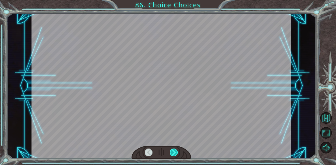
click at [176, 150] on div at bounding box center [174, 153] width 8 height 8
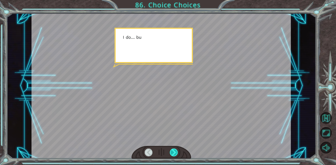
click at [176, 150] on div at bounding box center [174, 153] width 8 height 8
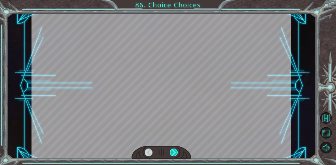
click at [176, 150] on div at bounding box center [174, 153] width 8 height 8
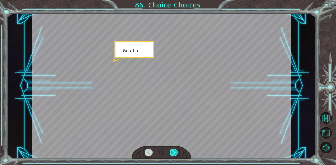
click at [176, 150] on div at bounding box center [174, 153] width 8 height 8
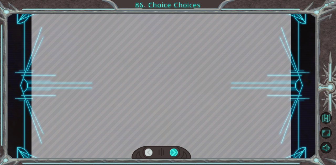
click at [176, 150] on div at bounding box center [174, 153] width 8 height 8
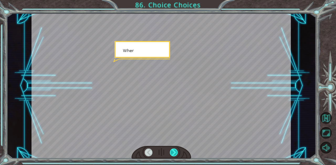
click at [176, 150] on div at bounding box center [174, 153] width 8 height 8
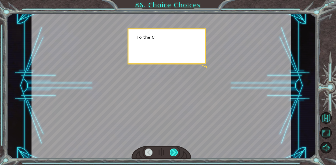
click at [176, 150] on div at bounding box center [174, 153] width 8 height 8
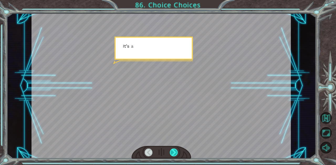
click at [176, 150] on div at bounding box center [174, 153] width 8 height 8
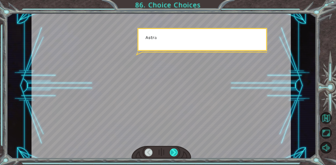
click at [176, 150] on div at bounding box center [174, 153] width 8 height 8
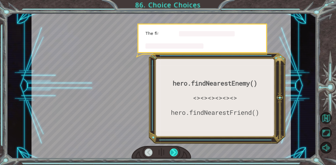
click at [176, 150] on div at bounding box center [174, 153] width 8 height 8
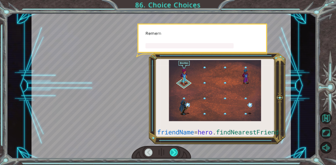
click at [176, 150] on div at bounding box center [174, 153] width 8 height 8
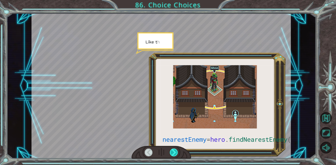
click at [176, 150] on div at bounding box center [174, 153] width 8 height 8
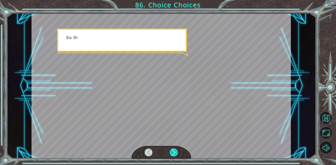
click at [176, 150] on div at bounding box center [174, 153] width 8 height 8
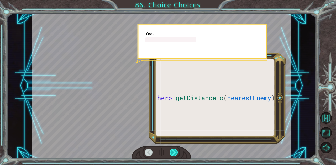
click at [176, 150] on div at bounding box center [174, 153] width 8 height 8
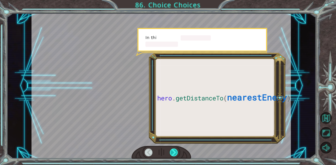
click at [176, 150] on div at bounding box center [174, 153] width 8 height 8
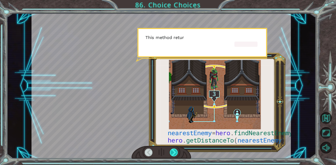
click at [176, 150] on div at bounding box center [174, 153] width 8 height 8
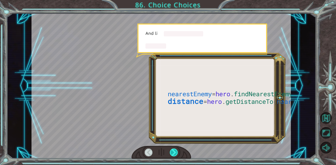
click at [176, 150] on div at bounding box center [174, 153] width 8 height 8
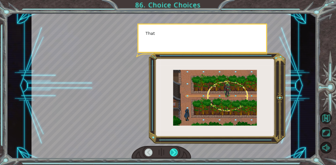
click at [176, 150] on div at bounding box center [174, 153] width 8 height 8
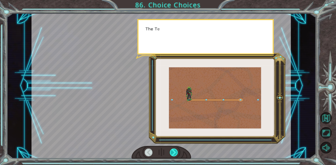
click at [176, 150] on div at bounding box center [174, 153] width 8 height 8
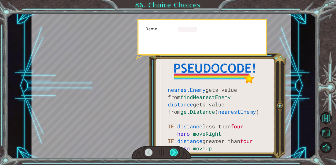
click at [176, 150] on div at bounding box center [174, 153] width 8 height 8
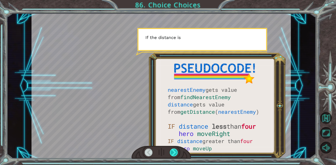
click at [176, 150] on div at bounding box center [174, 153] width 8 height 8
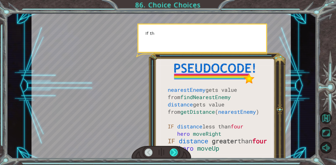
click at [176, 150] on div at bounding box center [174, 153] width 8 height 8
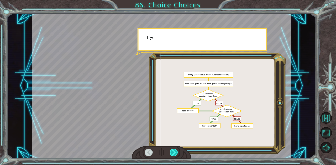
click at [176, 150] on div at bounding box center [174, 153] width 8 height 8
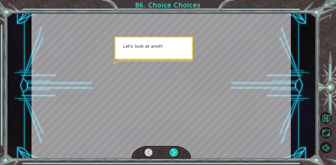
click at [176, 150] on div at bounding box center [174, 153] width 8 height 8
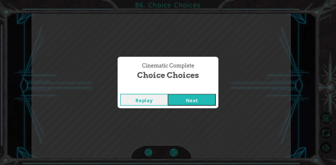
click at [176, 0] on div "T h e T e n g s h e h a v e i n v a d e d t h e c i t y ! D o y o u h a v e a n…" at bounding box center [168, 0] width 336 height 0
click at [176, 150] on div "Cinematic Complete Choice Choices Replay Next" at bounding box center [168, 82] width 336 height 165
click at [202, 102] on button "Next" at bounding box center [192, 100] width 48 height 12
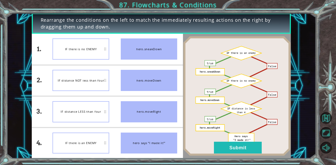
click at [226, 139] on img at bounding box center [237, 96] width 108 height 120
click at [223, 147] on button "Submit" at bounding box center [238, 148] width 48 height 12
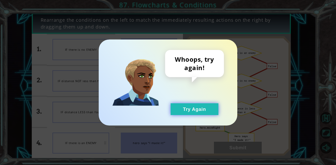
click at [195, 108] on button "Try Again" at bounding box center [194, 110] width 48 height 12
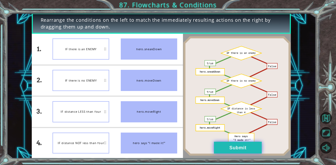
click at [234, 147] on button "Submit" at bounding box center [238, 148] width 48 height 12
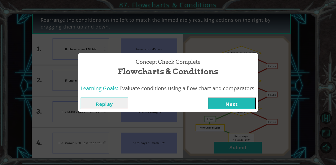
click at [232, 99] on button "Next" at bounding box center [232, 104] width 48 height 12
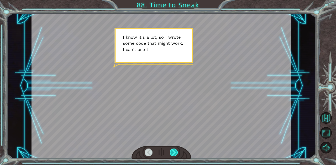
click at [171, 151] on div at bounding box center [174, 153] width 8 height 8
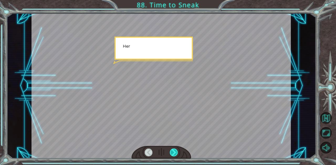
click at [171, 151] on div at bounding box center [174, 153] width 8 height 8
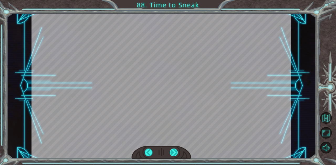
click at [171, 151] on div at bounding box center [174, 153] width 8 height 8
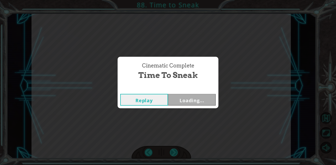
click at [171, 151] on div "Cinematic Complete Time to Sneak Replay Loading..." at bounding box center [168, 82] width 336 height 165
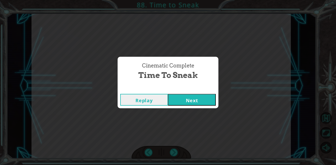
click at [207, 101] on button "Next" at bounding box center [192, 100] width 48 height 12
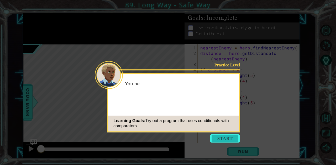
click at [232, 136] on button "Start" at bounding box center [225, 138] width 30 height 8
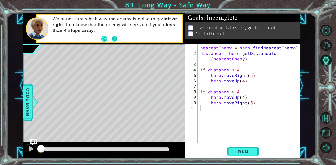
click at [113, 39] on button "Next" at bounding box center [114, 39] width 6 height 6
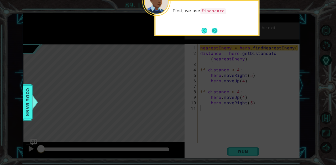
click at [216, 31] on button "Next" at bounding box center [214, 31] width 6 height 6
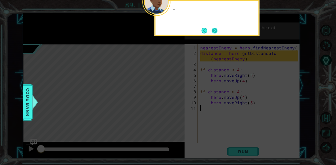
click at [215, 31] on button "Next" at bounding box center [214, 31] width 6 height 6
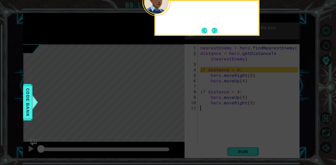
click at [215, 31] on button "Next" at bounding box center [214, 31] width 6 height 6
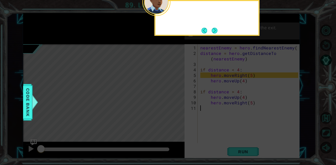
click at [215, 31] on button "Next" at bounding box center [214, 31] width 6 height 6
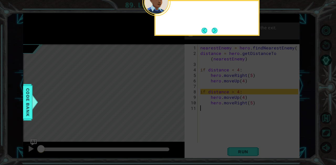
click at [215, 31] on button "Next" at bounding box center [214, 31] width 6 height 6
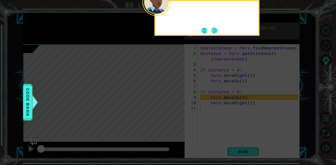
click at [215, 31] on button "Next" at bounding box center [214, 31] width 6 height 6
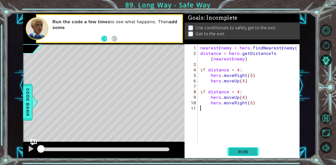
click at [240, 149] on span "Run" at bounding box center [243, 151] width 21 height 5
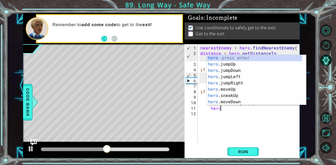
scroll to position [0, 1]
type textarea "h"
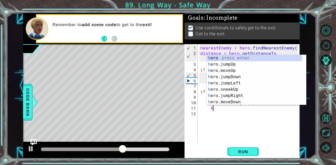
scroll to position [0, 0]
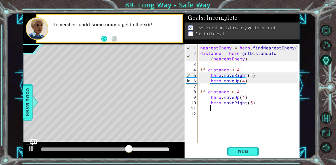
click at [243, 82] on div "nearestEnemy = hero . findNearestEnemy ( ) distance = hero . getDistanceTo ( ne…" at bounding box center [249, 100] width 101 height 110
type textarea "hero.moveUp(5)"
click at [239, 152] on span "Run" at bounding box center [243, 151] width 21 height 5
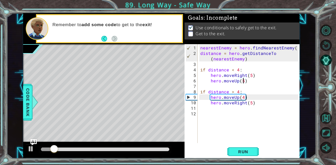
click at [248, 108] on div "nearestEnemy = hero . findNearestEnemy ( ) distance = hero . getDistanceTo ( ne…" at bounding box center [249, 100] width 101 height 110
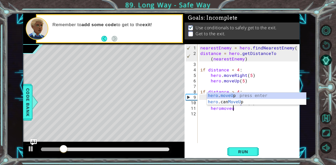
scroll to position [0, 2]
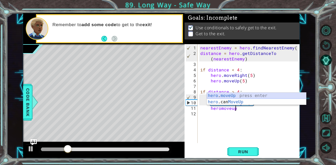
click at [269, 95] on div "hero . moveUp press enter hero .can MoveUp press enter" at bounding box center [256, 105] width 99 height 25
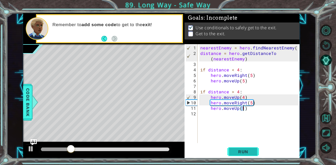
type textarea "hero.moveUp(1)"
click at [246, 150] on span "Run" at bounding box center [243, 151] width 21 height 5
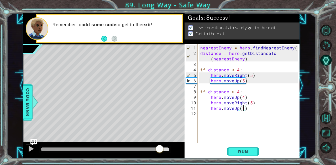
click at [160, 150] on div at bounding box center [105, 150] width 128 height 4
click at [26, 153] on button at bounding box center [31, 149] width 10 height 11
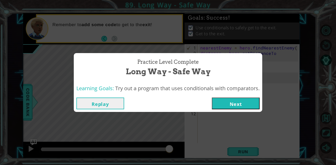
click at [234, 109] on button "Next" at bounding box center [236, 104] width 48 height 12
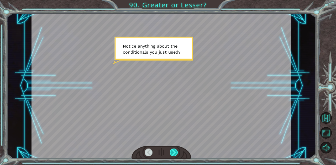
click at [174, 150] on div at bounding box center [174, 153] width 8 height 8
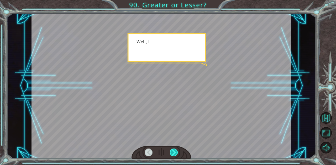
click at [174, 150] on div at bounding box center [174, 153] width 8 height 8
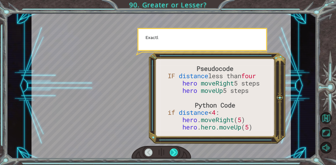
click at [174, 150] on div at bounding box center [174, 153] width 8 height 8
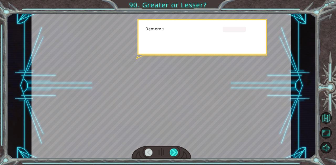
click at [174, 150] on div at bounding box center [174, 153] width 8 height 8
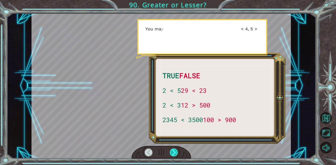
click at [174, 150] on div at bounding box center [174, 153] width 8 height 8
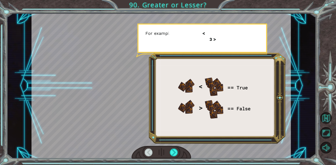
click at [174, 150] on div at bounding box center [174, 153] width 8 height 8
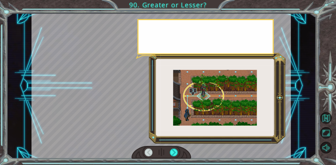
click at [174, 150] on div at bounding box center [174, 153] width 8 height 8
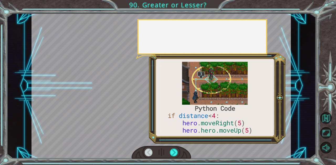
click at [174, 150] on div at bounding box center [174, 153] width 8 height 8
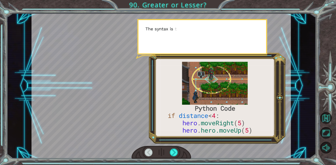
click at [174, 150] on div at bounding box center [174, 153] width 8 height 8
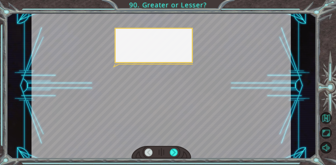
click at [174, 150] on div at bounding box center [174, 153] width 8 height 8
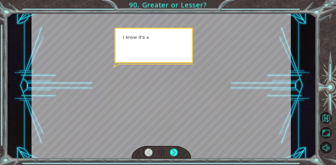
click at [174, 150] on div at bounding box center [174, 153] width 8 height 8
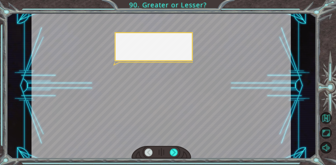
click at [174, 150] on div at bounding box center [174, 153] width 8 height 8
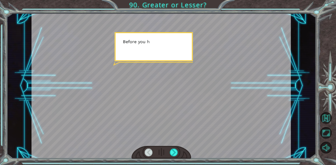
click at [174, 150] on div at bounding box center [174, 153] width 8 height 8
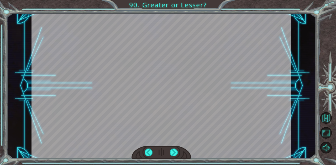
click at [174, 0] on div "Python Code if distance < 4 : hero . moveRight ( 5 ) hero . hero.moveUp ( 5 ) N…" at bounding box center [168, 0] width 336 height 0
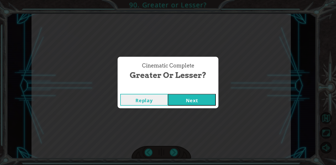
click at [174, 150] on div "Cinematic Complete Greater or Lesser? Replay Next" at bounding box center [168, 82] width 336 height 165
click at [199, 100] on button "Next" at bounding box center [192, 100] width 48 height 12
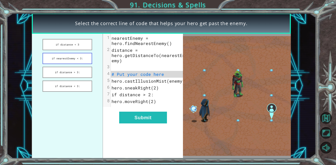
click at [59, 58] on button "if nearestEnemy < 3:" at bounding box center [67, 58] width 50 height 11
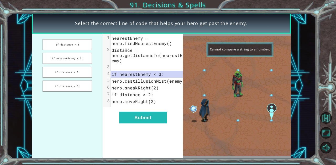
click at [61, 79] on ul "if distance < 3 if nearestEnemy < 3: if distance > 3: if distance < 3:" at bounding box center [67, 96] width 71 height 125
click at [63, 73] on button "if distance > 3:" at bounding box center [67, 72] width 50 height 11
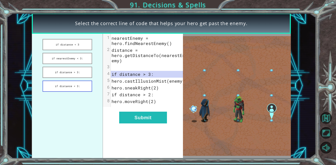
click at [69, 86] on button "if distance < 3:" at bounding box center [67, 86] width 50 height 11
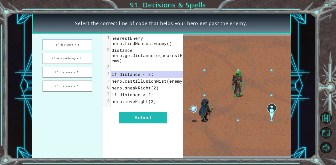
click at [71, 44] on button "if distance < 3" at bounding box center [67, 44] width 50 height 11
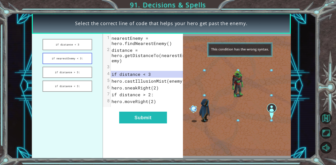
click at [73, 59] on button "if nearestEnemy < 3:" at bounding box center [67, 58] width 50 height 11
click at [73, 72] on button "if distance > 3:" at bounding box center [67, 72] width 50 height 11
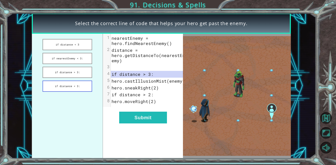
click at [74, 85] on button "if distance < 3:" at bounding box center [67, 86] width 50 height 11
click at [80, 87] on button "if distance < 3:" at bounding box center [67, 86] width 50 height 11
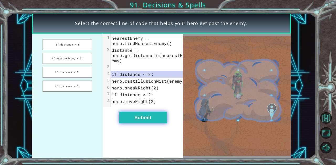
click at [141, 120] on button "Submit" at bounding box center [143, 118] width 48 height 12
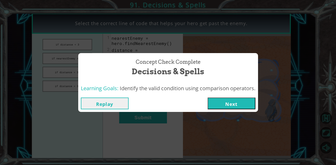
click at [231, 101] on button "Next" at bounding box center [231, 104] width 48 height 12
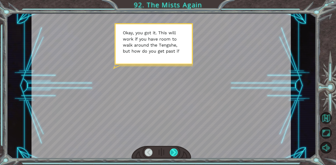
click at [174, 151] on div at bounding box center [174, 153] width 8 height 8
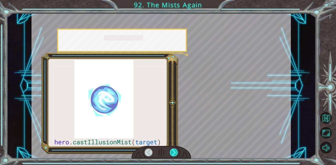
click at [174, 151] on div at bounding box center [174, 153] width 8 height 8
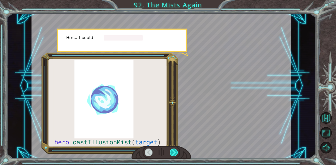
click at [174, 151] on div at bounding box center [174, 153] width 8 height 8
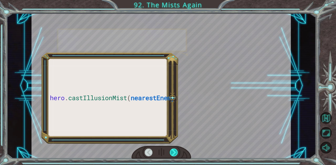
click at [174, 151] on div at bounding box center [174, 153] width 8 height 8
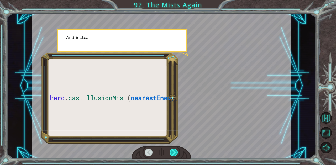
click at [174, 151] on div at bounding box center [174, 153] width 8 height 8
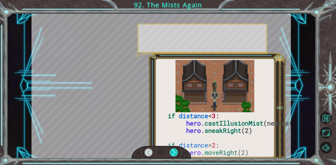
click at [174, 151] on div at bounding box center [174, 153] width 8 height 8
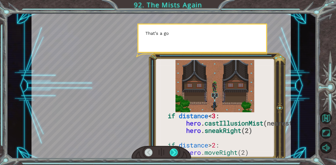
click at [174, 151] on div at bounding box center [174, 153] width 8 height 8
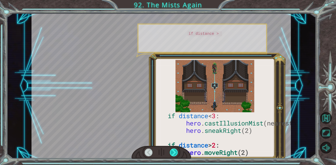
click at [174, 151] on div at bounding box center [174, 153] width 8 height 8
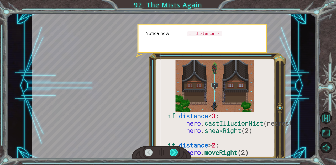
click at [174, 151] on div at bounding box center [174, 153] width 8 height 8
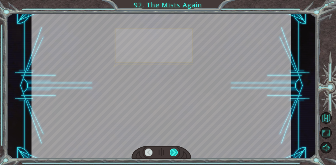
click at [174, 151] on div at bounding box center [174, 153] width 8 height 8
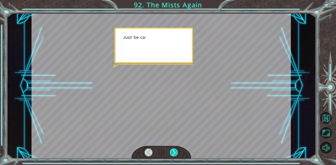
click at [174, 151] on div at bounding box center [174, 153] width 8 height 8
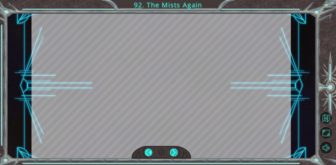
click at [174, 151] on div at bounding box center [174, 153] width 8 height 8
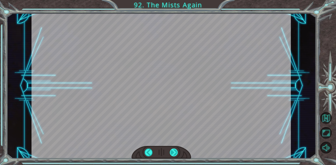
click at [174, 151] on div at bounding box center [174, 153] width 8 height 8
click at [174, 0] on div "if distance < 3 : hero . castIllusionMist (nearestEnemy) hero . sneakRight (2) …" at bounding box center [168, 0] width 336 height 0
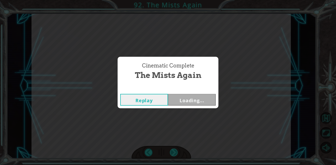
click at [174, 151] on div "Cinematic Complete The Mists Again Replay Loading..." at bounding box center [168, 82] width 336 height 165
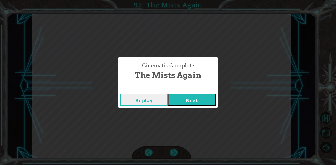
click at [194, 101] on button "Next" at bounding box center [192, 100] width 48 height 12
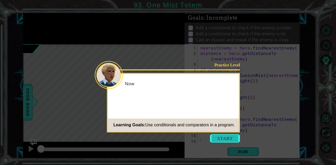
click at [222, 142] on button "Start" at bounding box center [225, 138] width 30 height 8
